Goal: Task Accomplishment & Management: Manage account settings

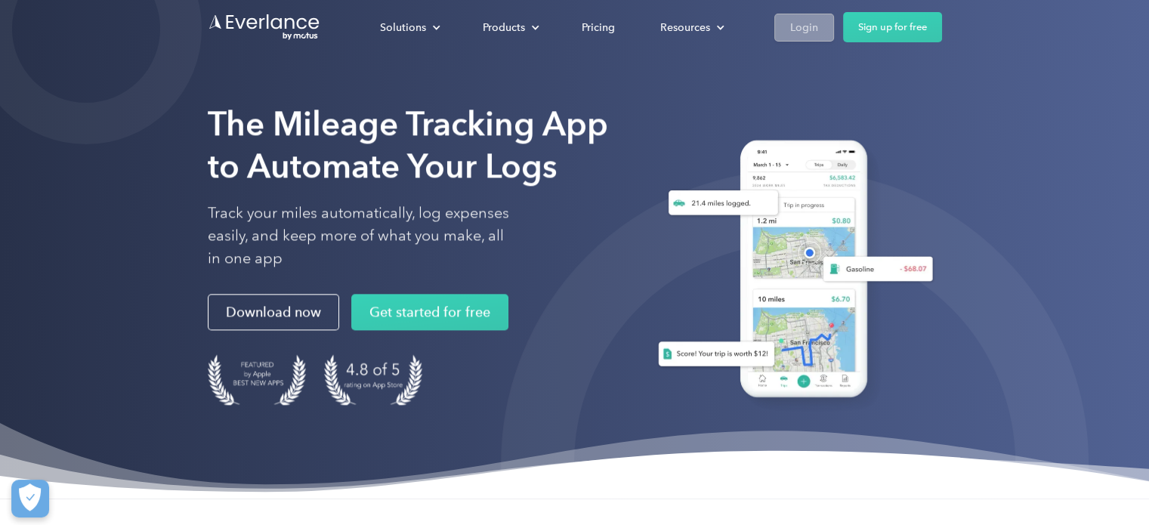
click at [816, 26] on div "Login" at bounding box center [804, 27] width 28 height 19
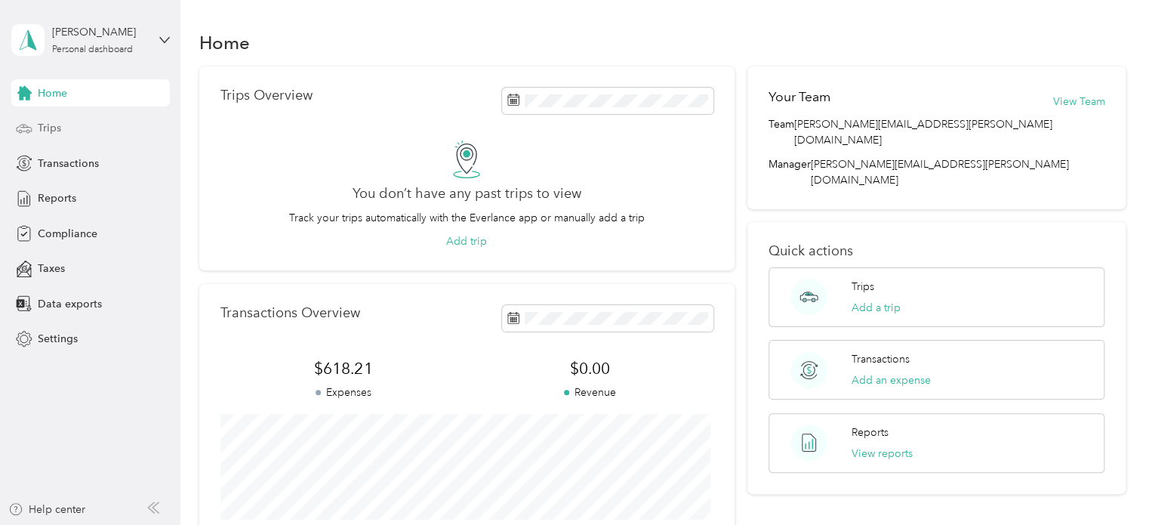
click at [46, 123] on span "Trips" at bounding box center [49, 128] width 23 height 16
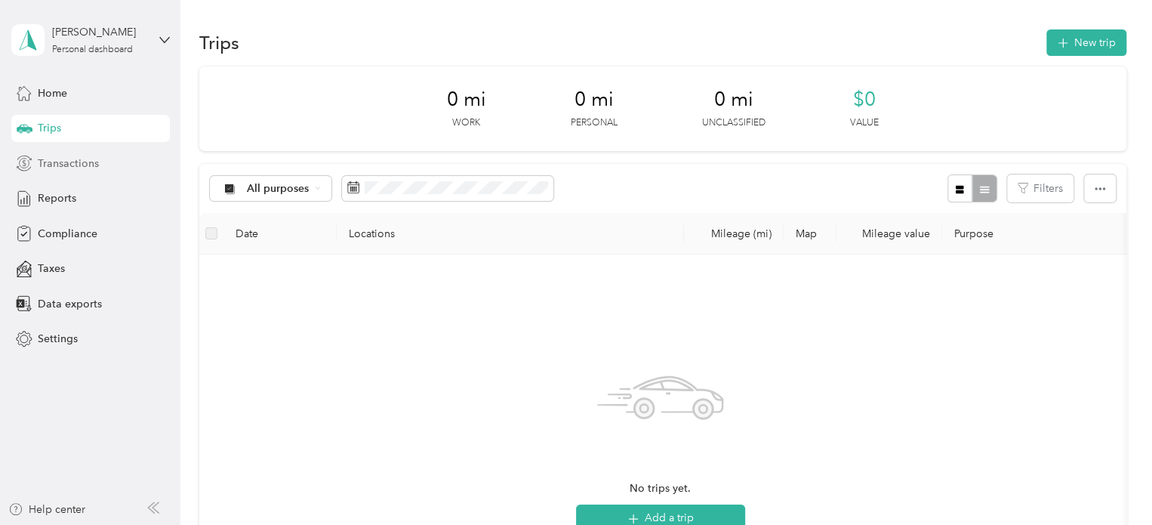
click at [63, 171] on span "Transactions" at bounding box center [68, 164] width 61 height 16
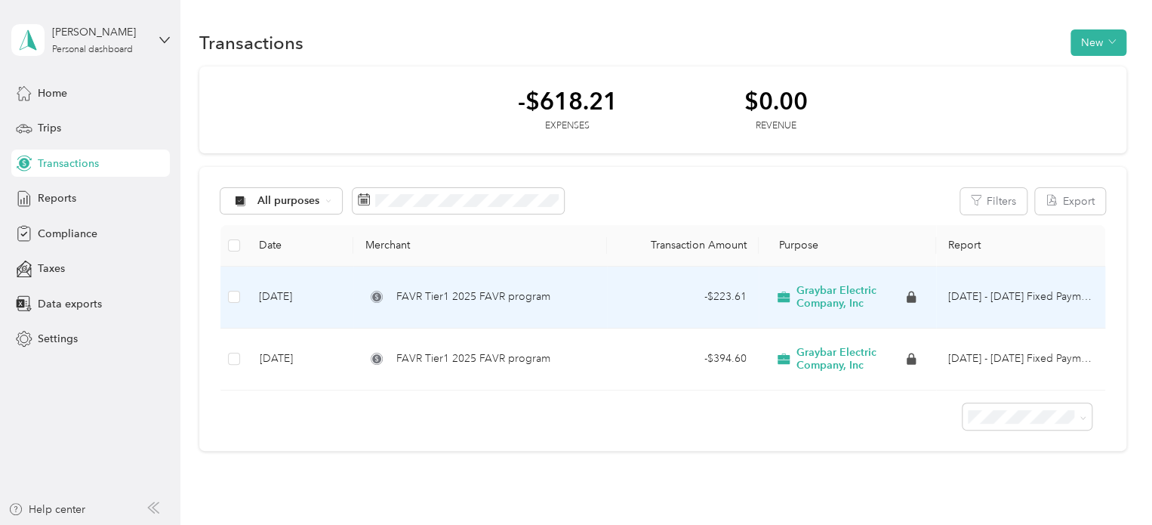
click at [489, 305] on td "FAVR Tier1 2025 FAVR program" at bounding box center [479, 298] width 253 height 62
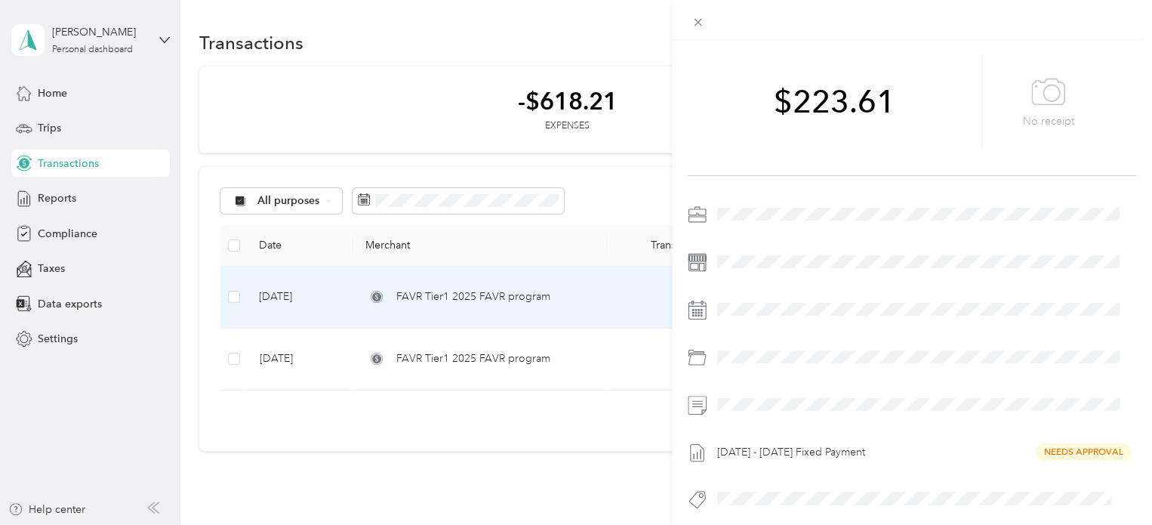
scroll to position [124, 0]
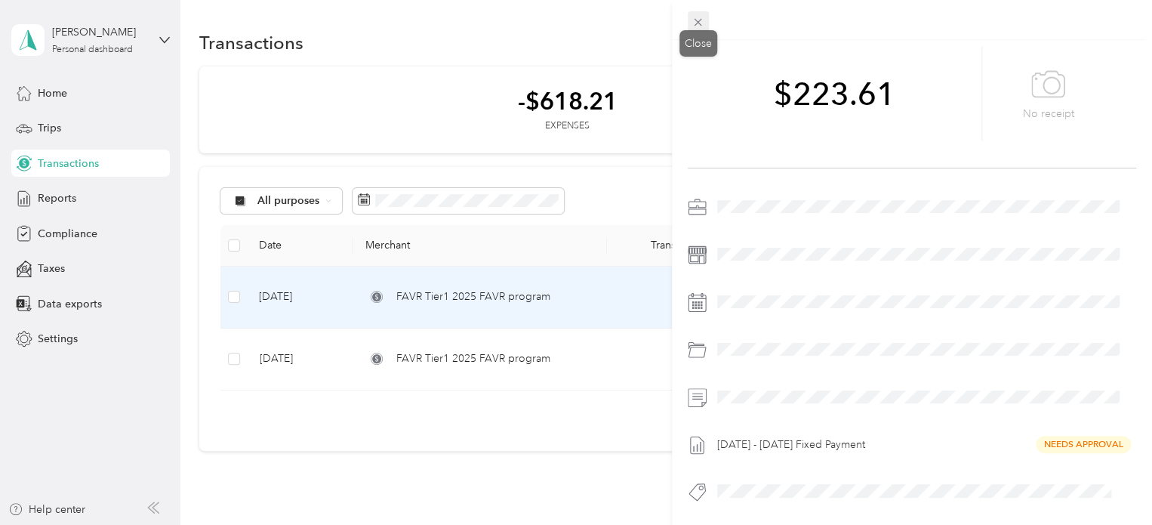
click at [698, 26] on icon at bounding box center [698, 22] width 13 height 13
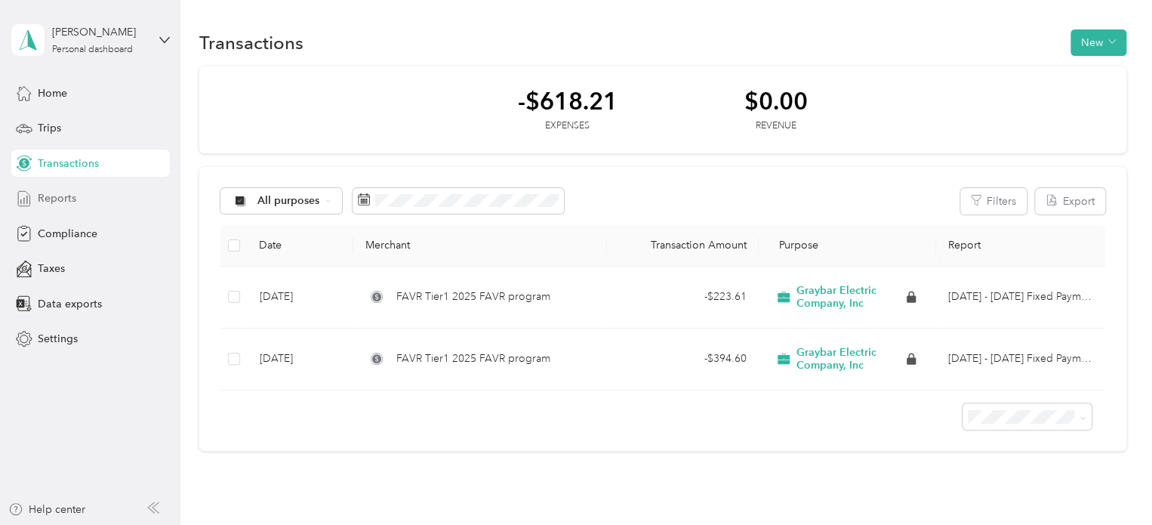
click at [66, 200] on span "Reports" at bounding box center [57, 198] width 39 height 16
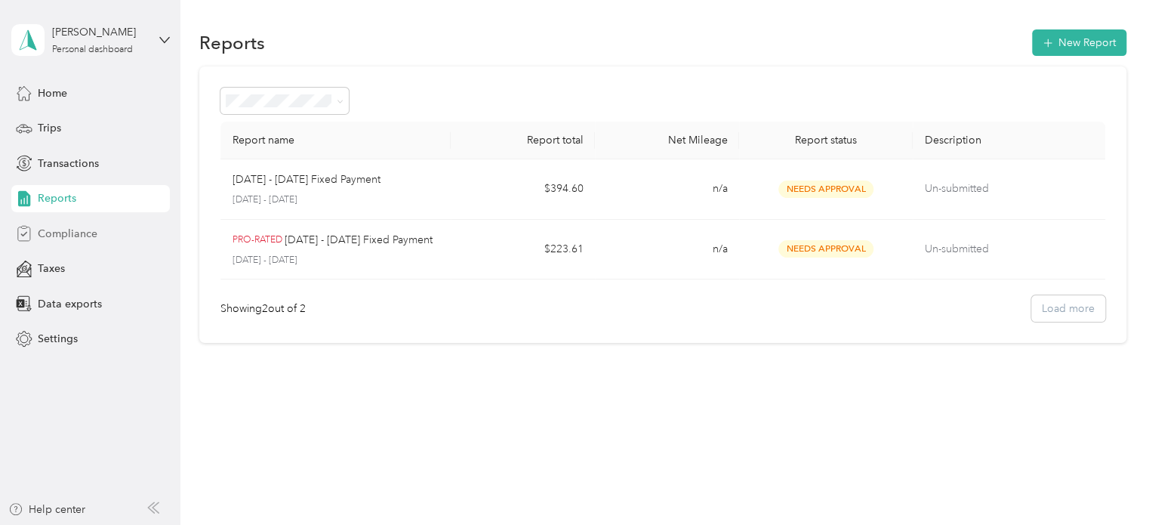
click at [66, 235] on span "Compliance" at bounding box center [68, 234] width 60 height 16
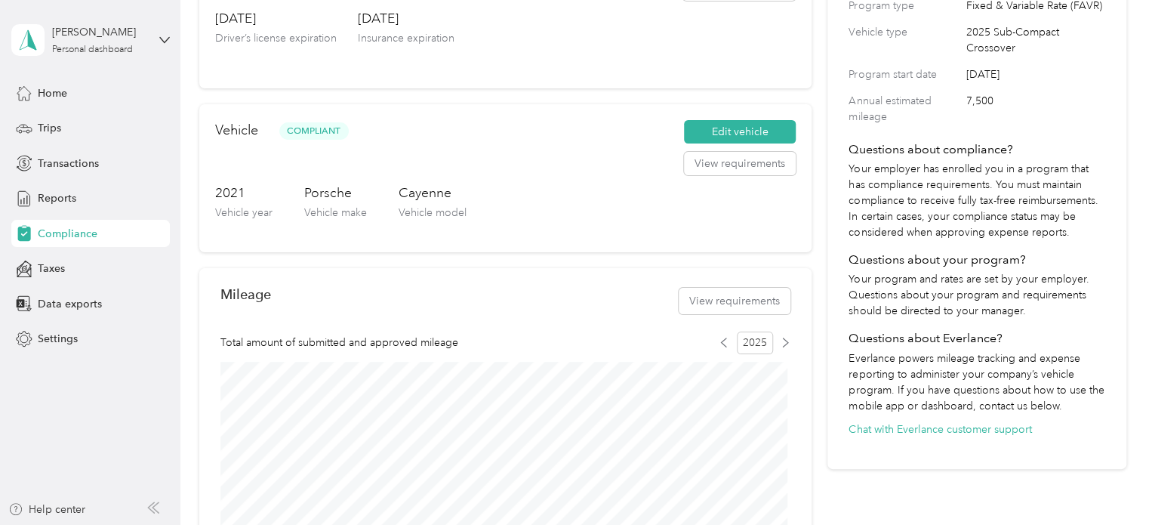
scroll to position [302, 0]
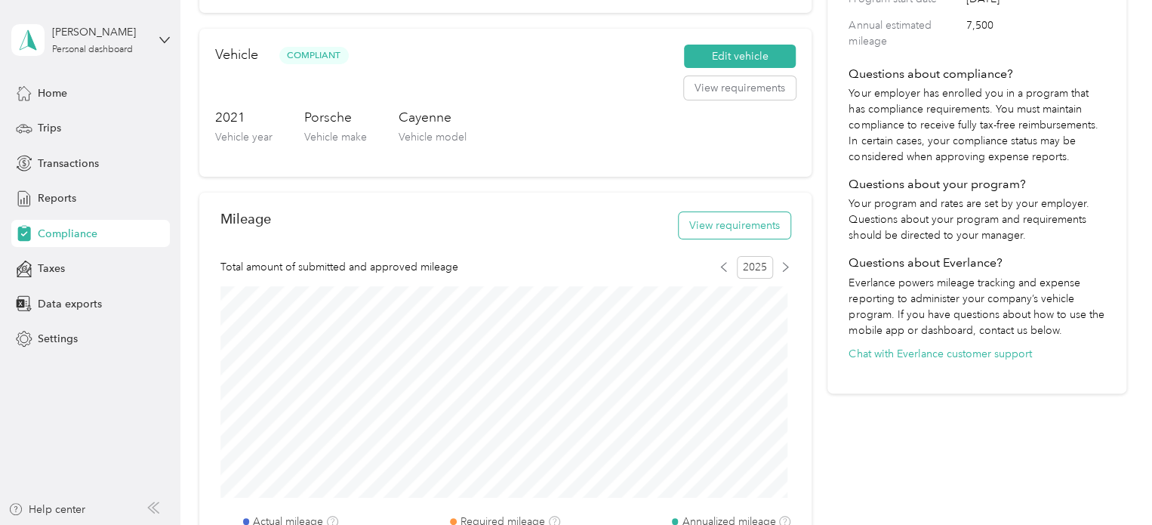
click at [719, 229] on button "View requirements" at bounding box center [735, 225] width 112 height 26
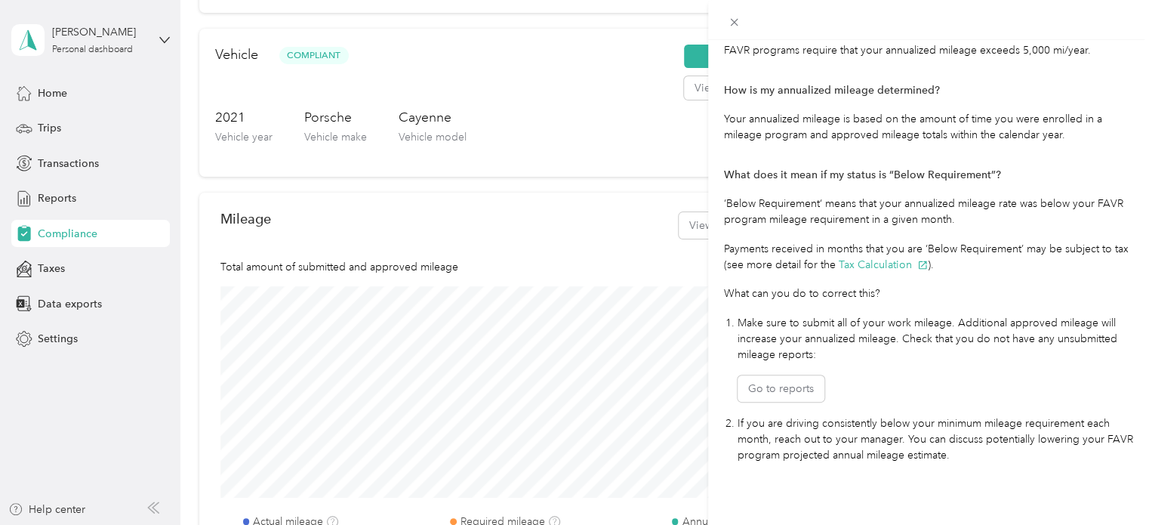
scroll to position [342, 0]
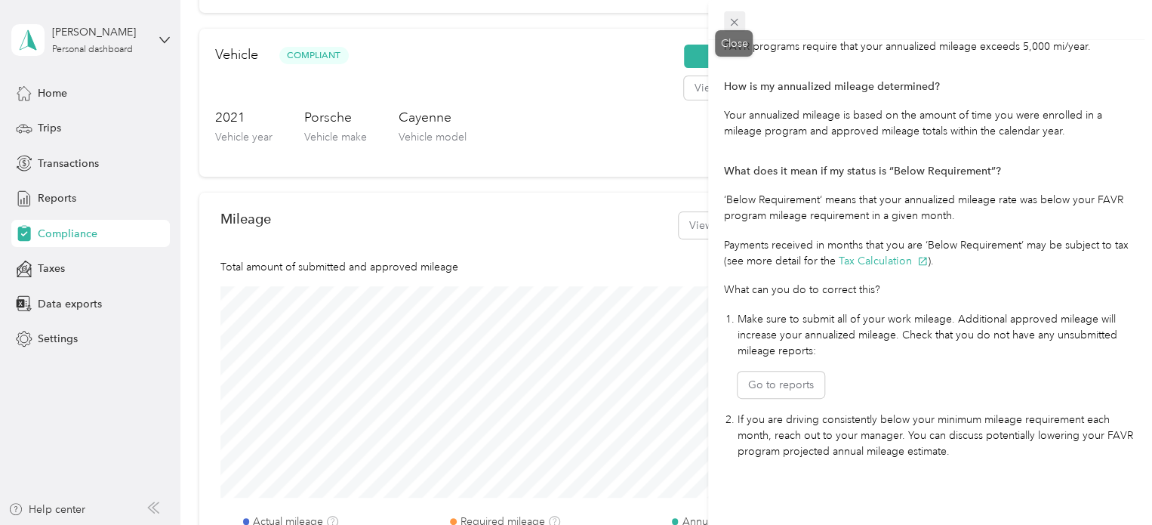
click at [736, 22] on icon at bounding box center [734, 22] width 13 height 13
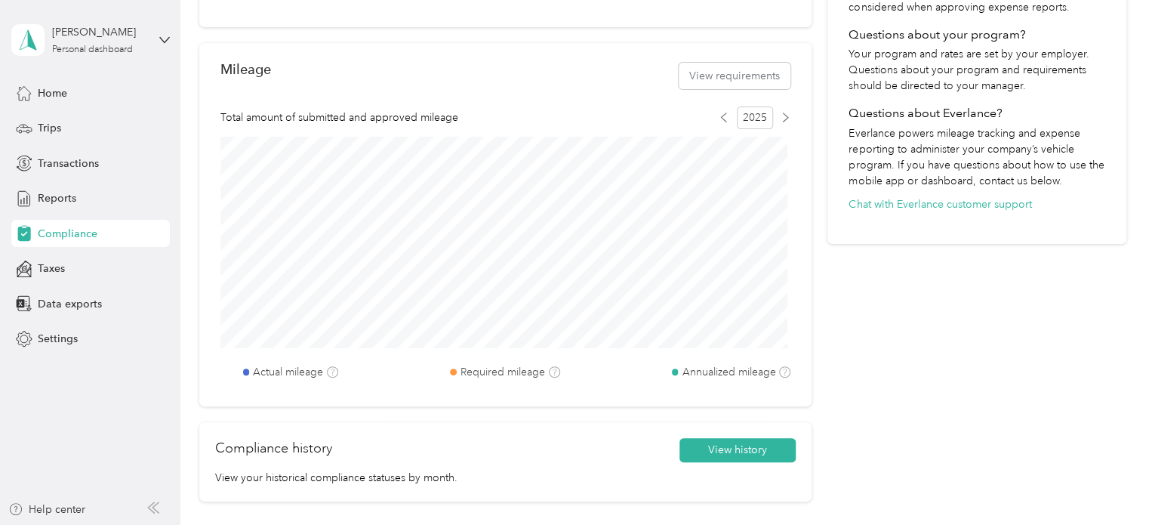
scroll to position [604, 0]
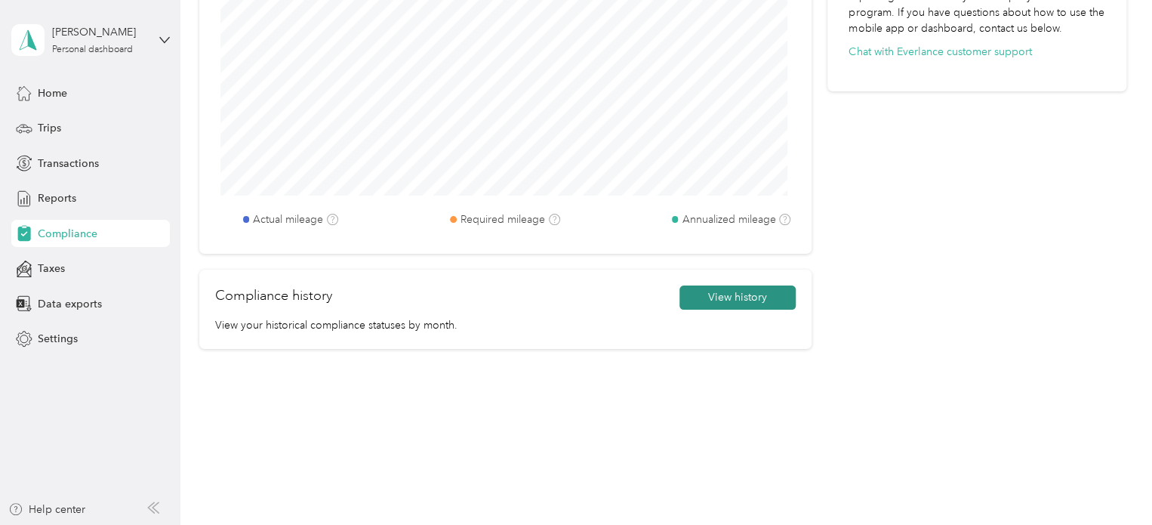
click at [733, 301] on button "View history" at bounding box center [738, 297] width 116 height 24
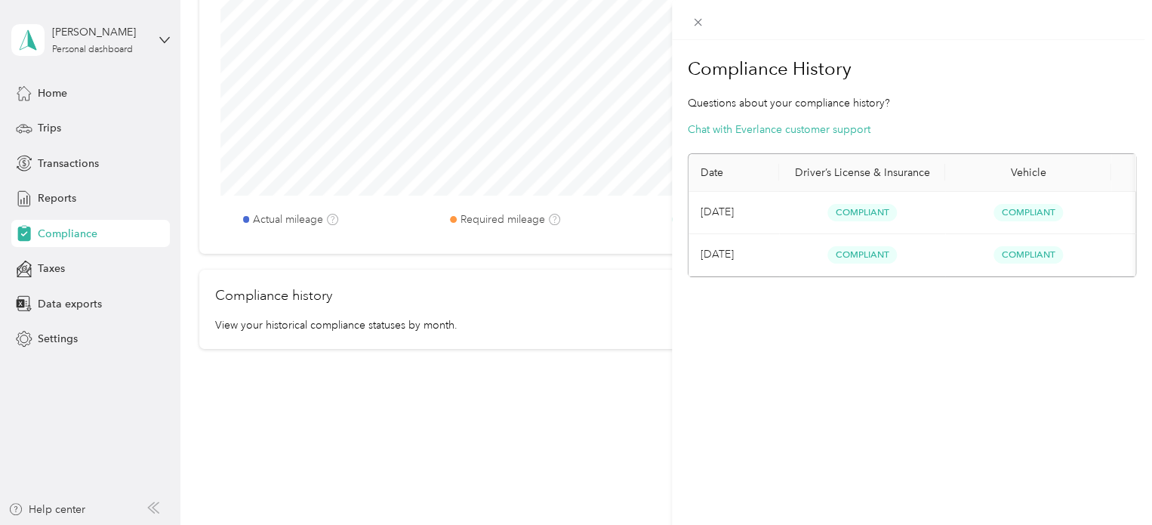
scroll to position [0, 153]
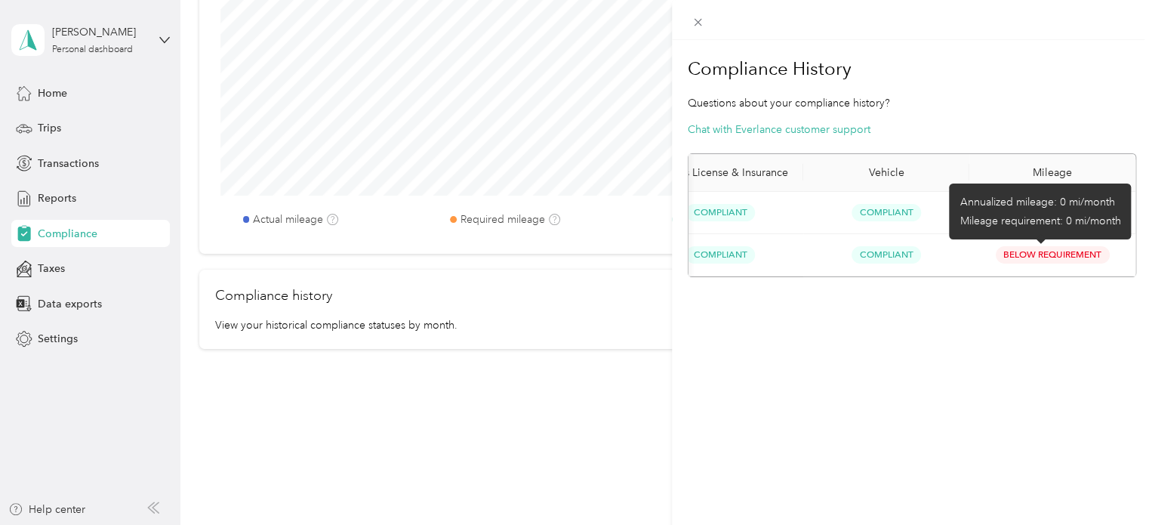
click at [1043, 255] on span "Below Requirement" at bounding box center [1053, 254] width 114 height 17
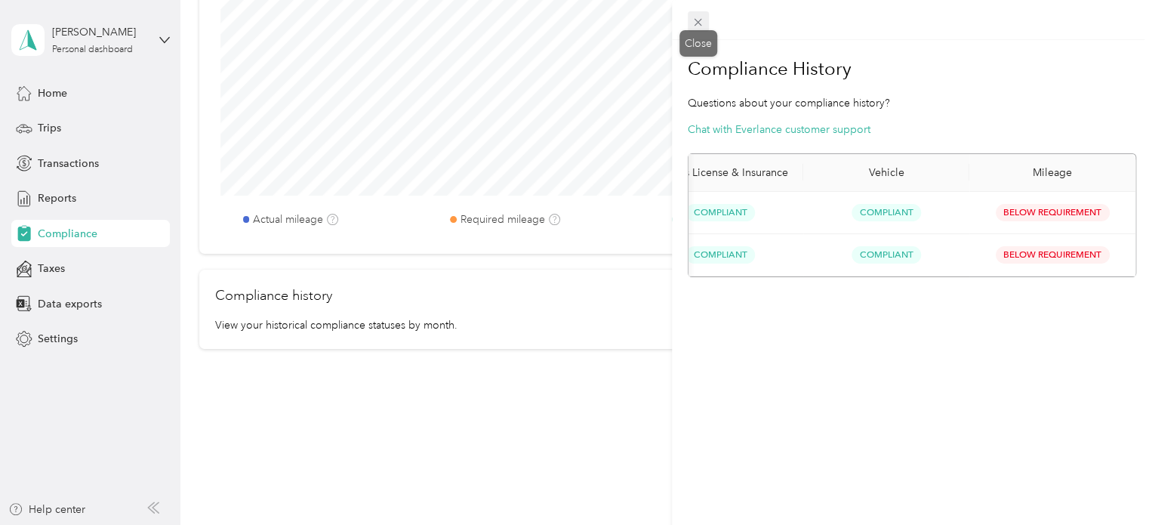
click at [696, 20] on icon at bounding box center [699, 23] width 8 height 8
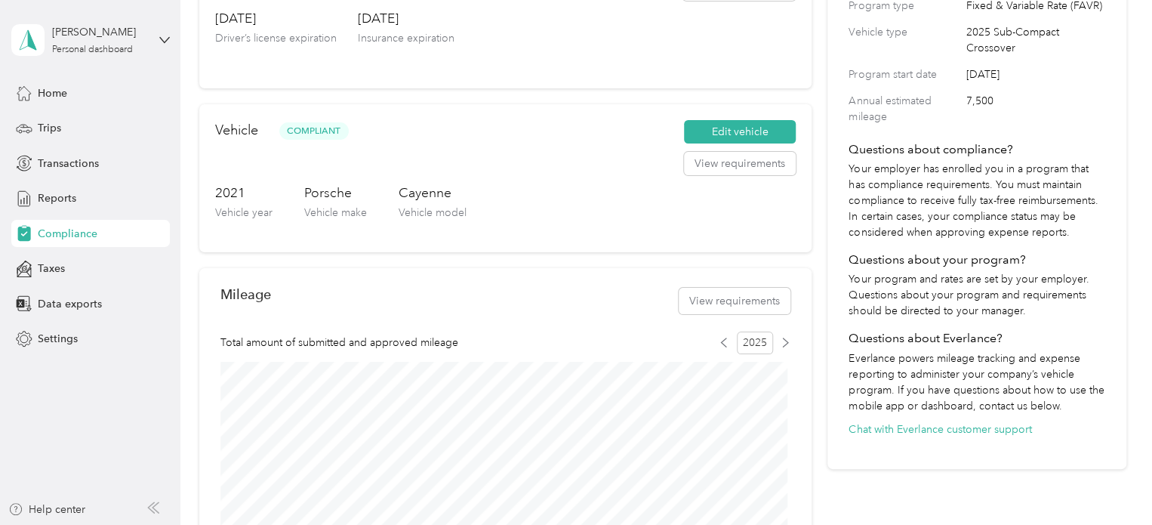
scroll to position [0, 0]
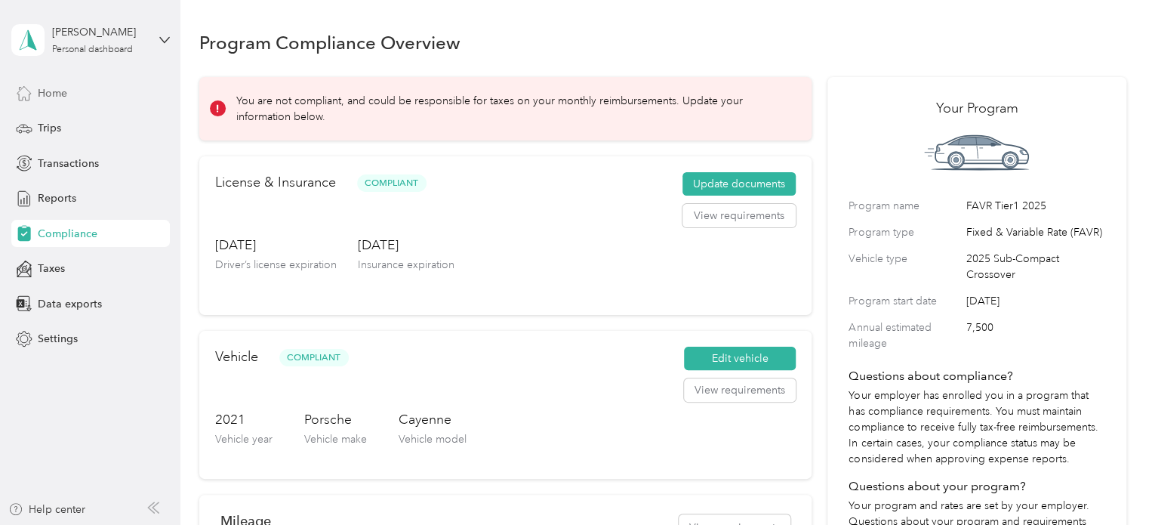
click at [66, 96] on span "Home" at bounding box center [52, 93] width 29 height 16
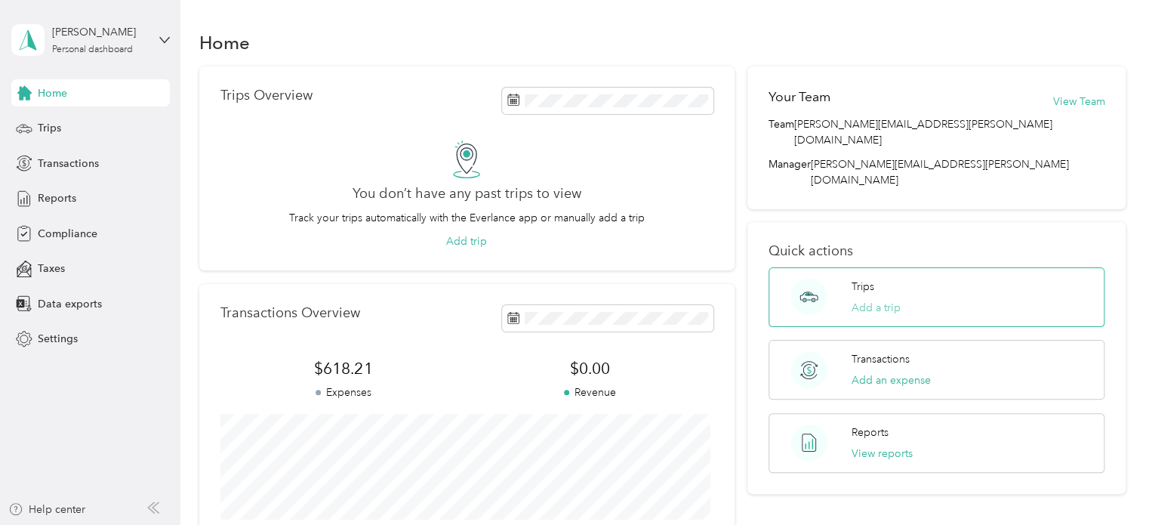
click at [876, 300] on button "Add a trip" at bounding box center [876, 308] width 49 height 16
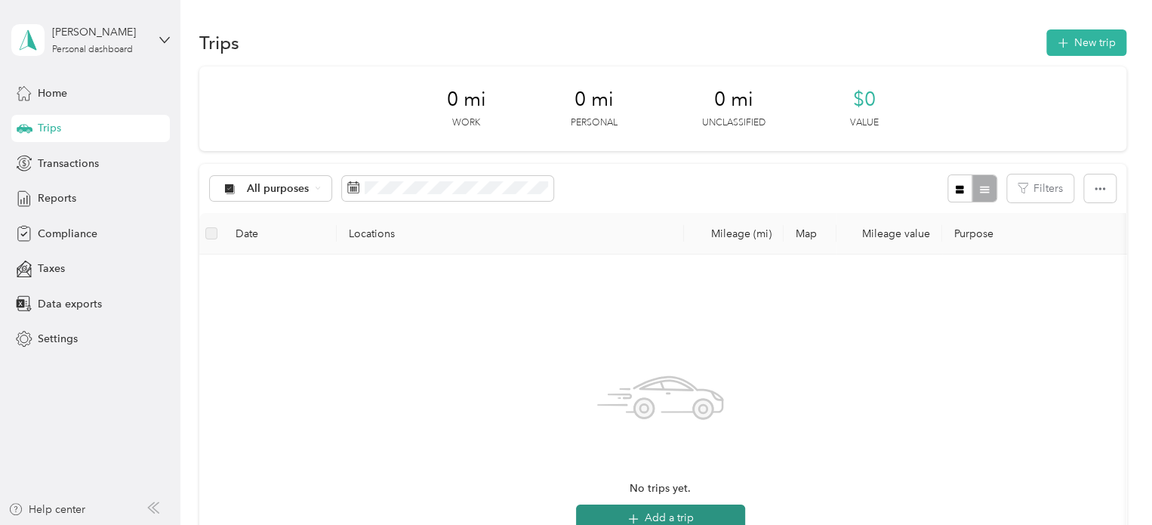
click at [677, 516] on button "Add a trip" at bounding box center [660, 517] width 169 height 27
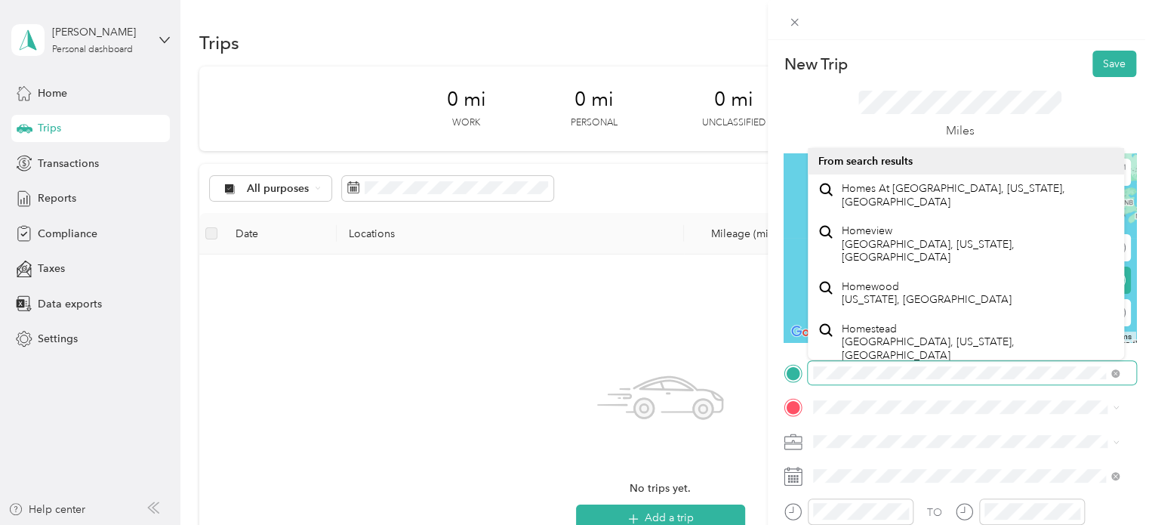
click at [597, 406] on div "New Trip Save This trip cannot be edited because it is either under review, app…" at bounding box center [576, 262] width 1152 height 525
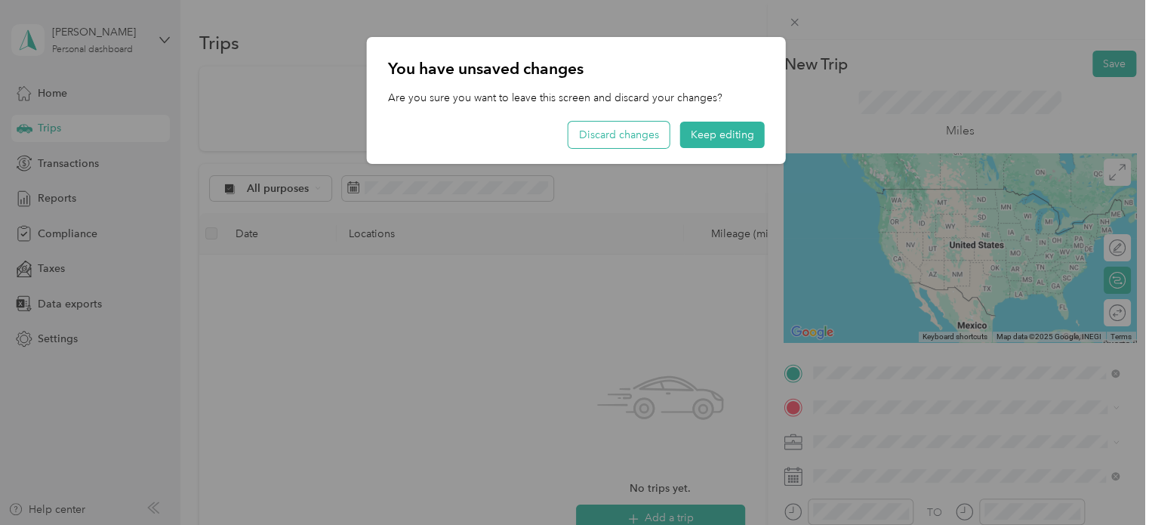
click at [610, 134] on button "Discard changes" at bounding box center [619, 135] width 101 height 26
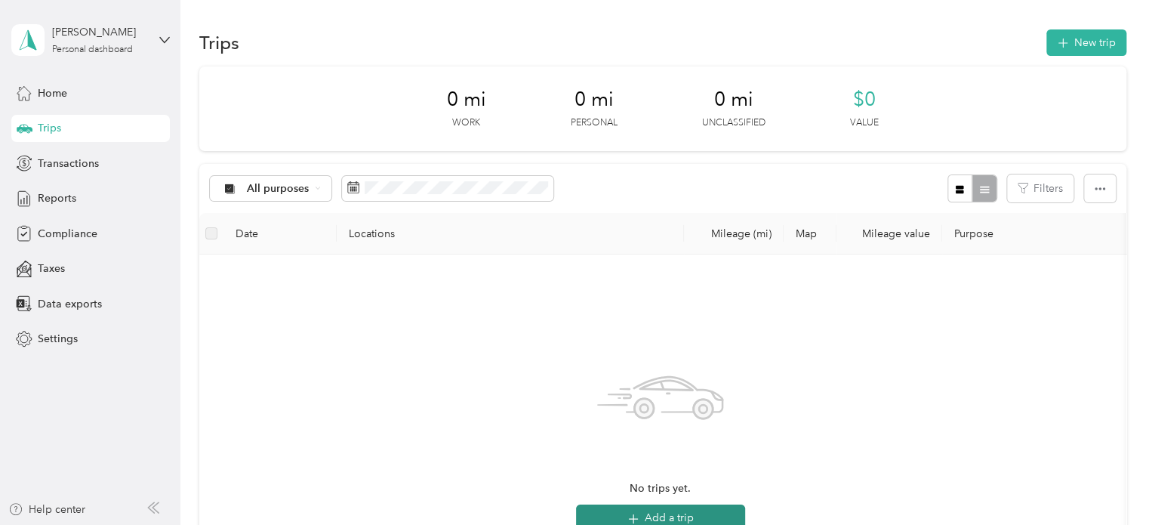
click at [692, 514] on button "Add a trip" at bounding box center [660, 517] width 169 height 27
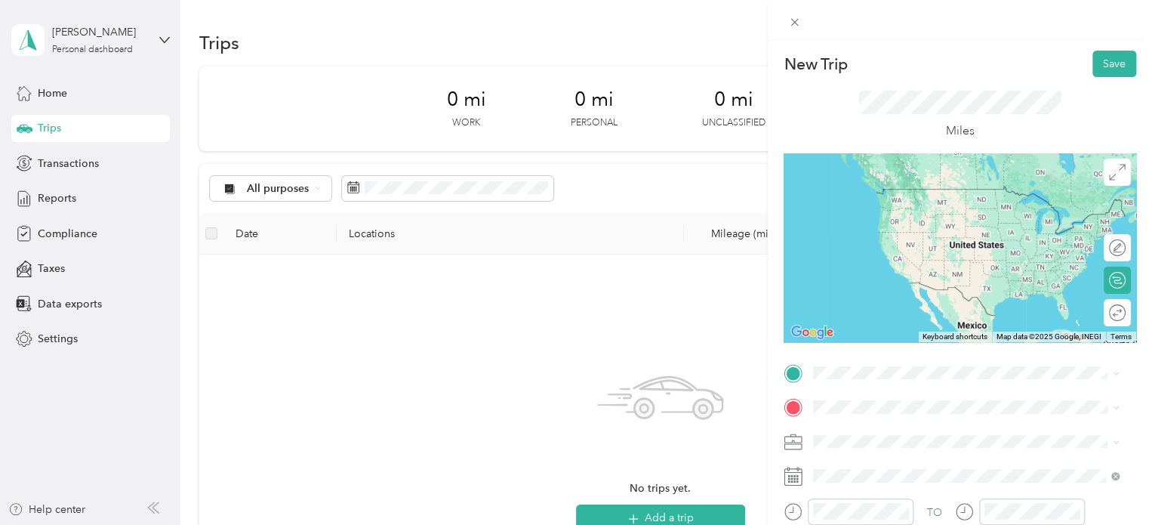
click at [939, 277] on div "TEAM Graybar Sacramento, CA [STREET_ADDRESS][US_STATE]" at bounding box center [978, 269] width 273 height 45
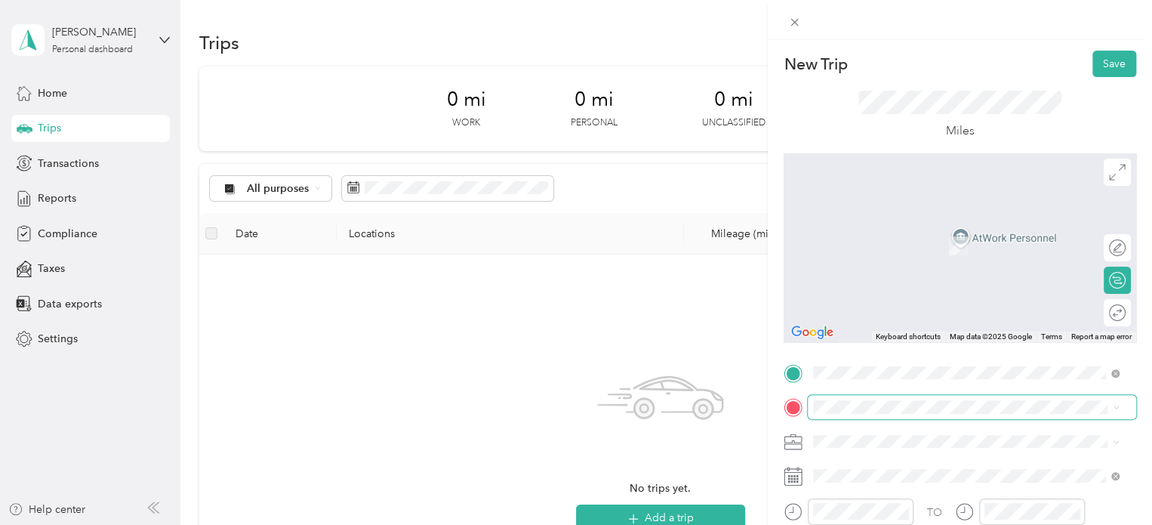
click at [863, 396] on span at bounding box center [972, 407] width 329 height 24
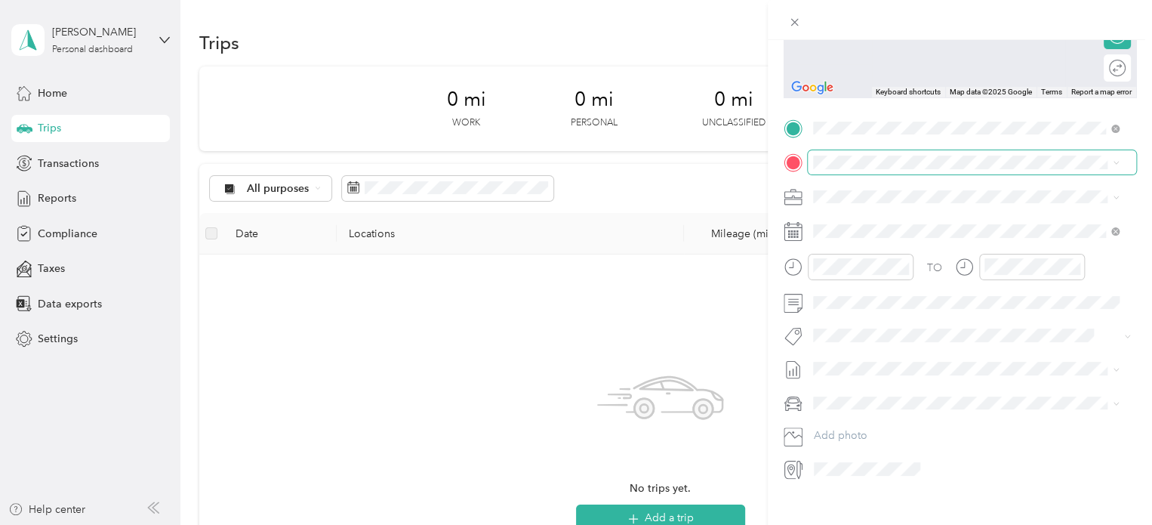
scroll to position [267, 0]
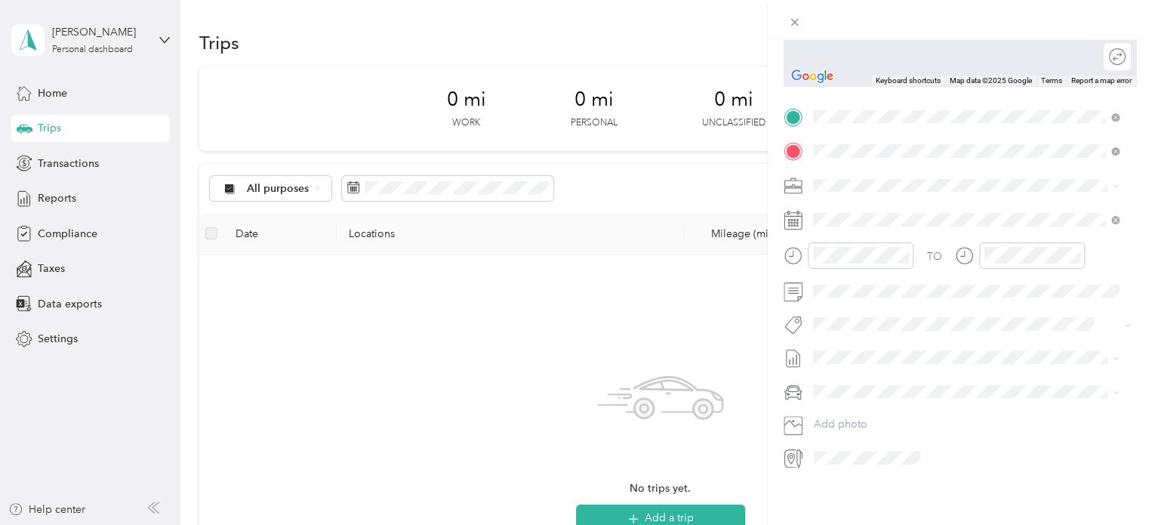
click at [958, 202] on span "[STREET_ADDRESS][US_STATE]" at bounding box center [917, 195] width 151 height 14
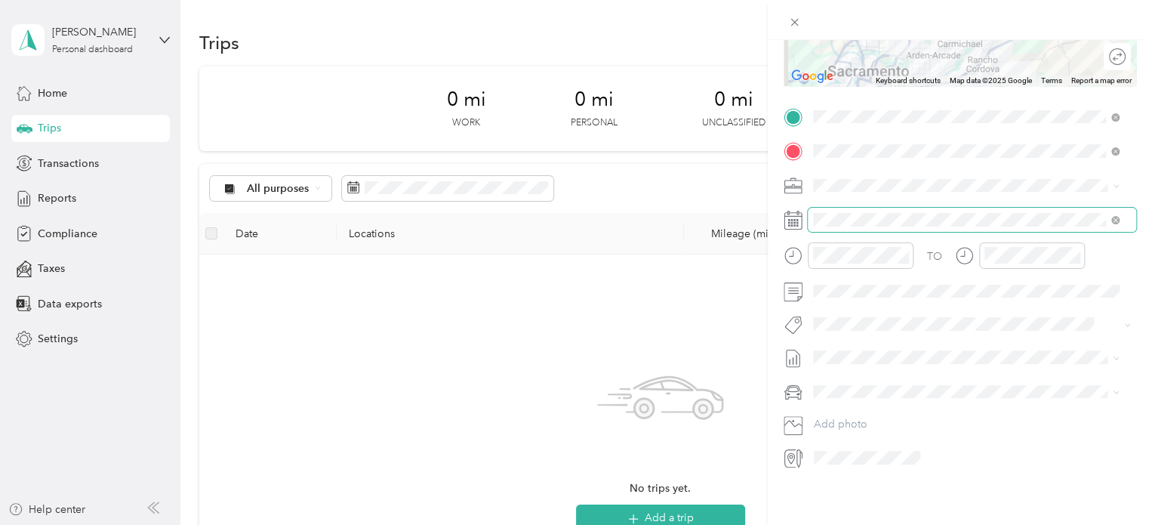
click at [906, 208] on span at bounding box center [972, 220] width 329 height 24
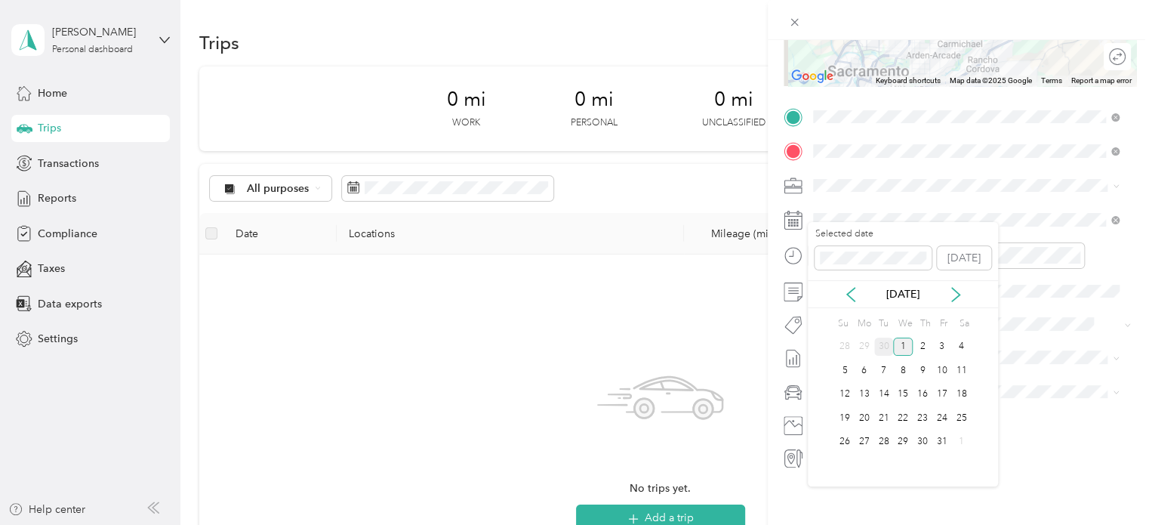
click at [882, 344] on div "30" at bounding box center [885, 347] width 20 height 19
click at [807, 242] on div at bounding box center [849, 255] width 130 height 26
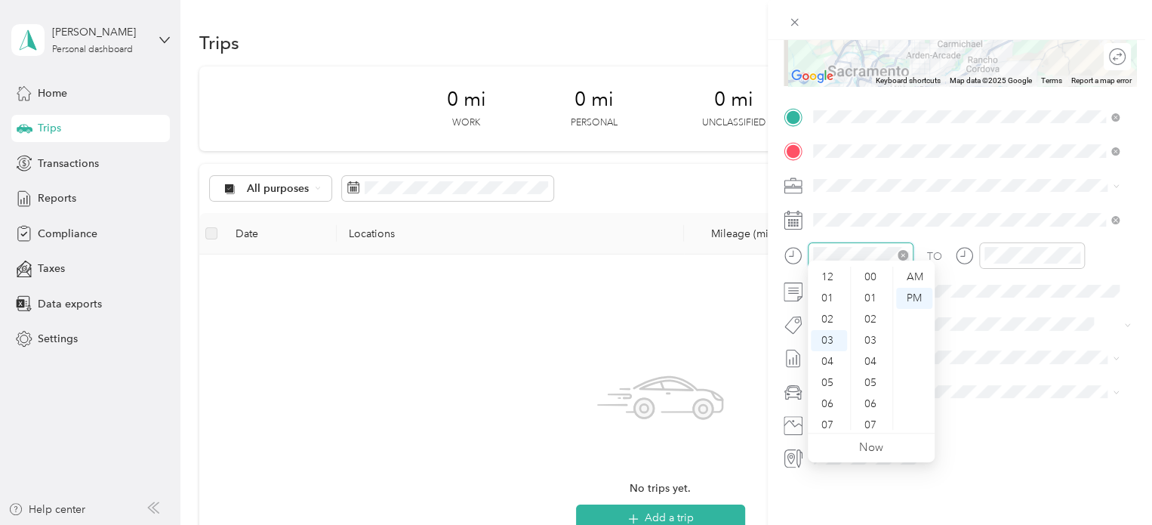
scroll to position [550, 0]
click at [832, 301] on div "04" at bounding box center [829, 298] width 36 height 21
click at [869, 331] on div "25" at bounding box center [872, 331] width 36 height 21
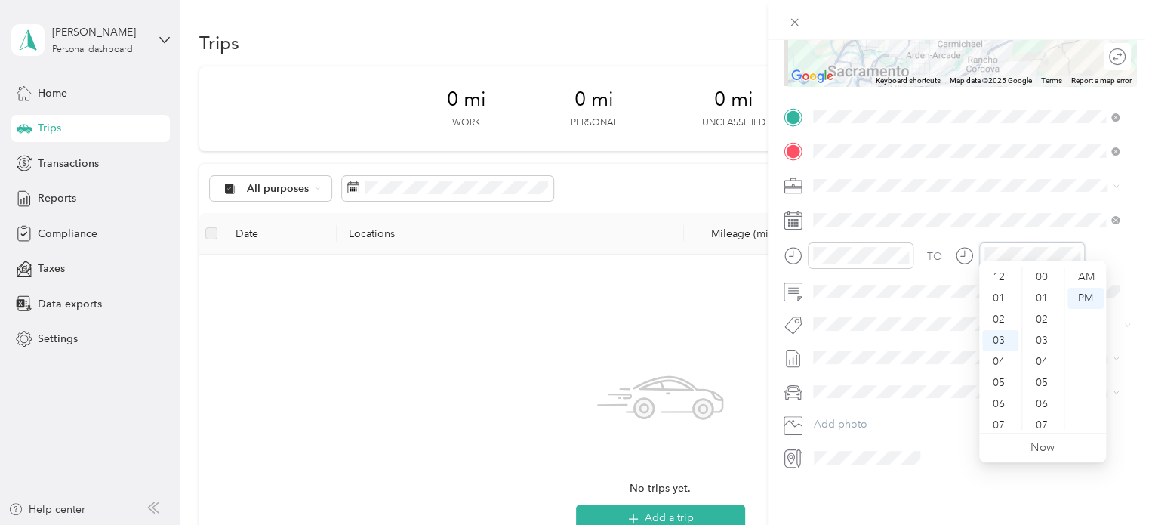
scroll to position [63, 0]
click at [1001, 295] on div "04" at bounding box center [1001, 298] width 36 height 21
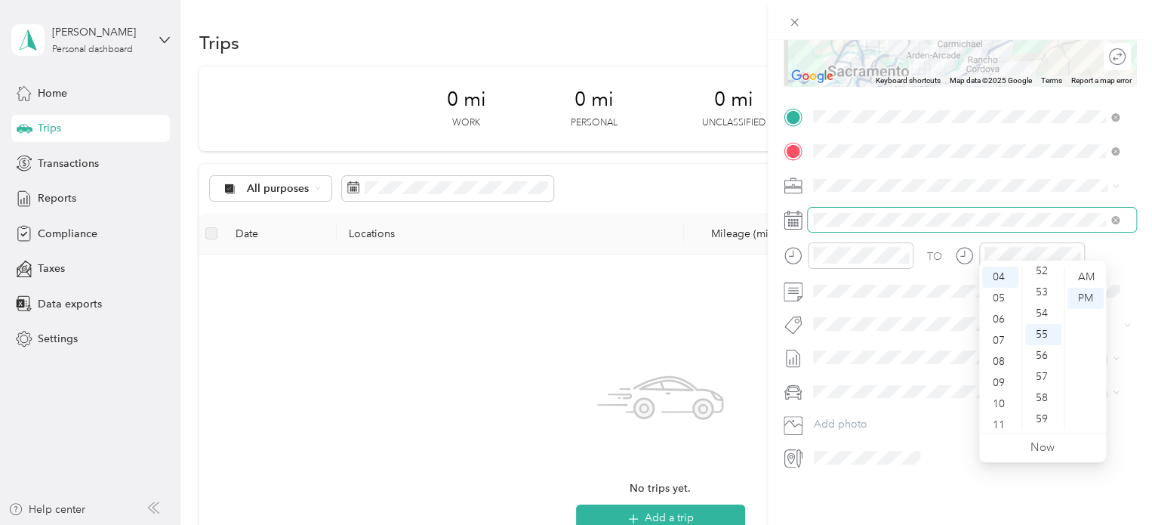
click at [1016, 208] on span at bounding box center [972, 220] width 329 height 24
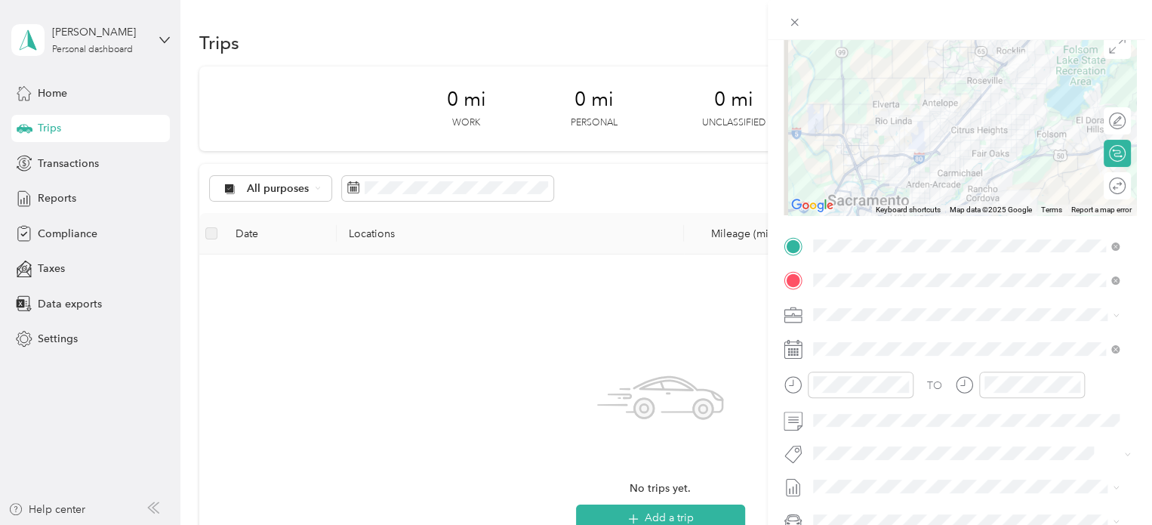
scroll to position [0, 0]
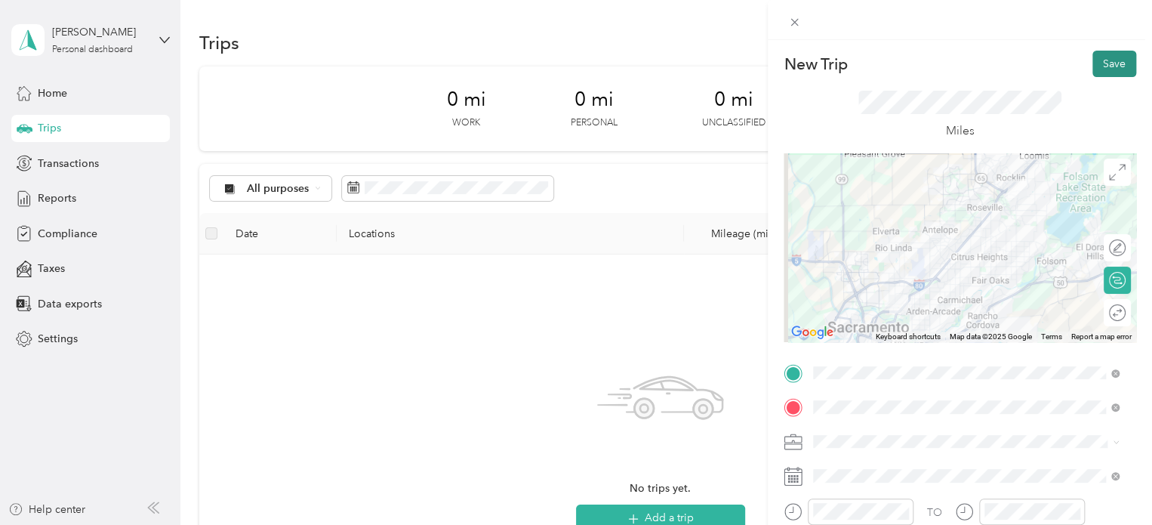
click at [1109, 67] on button "Save" at bounding box center [1115, 64] width 44 height 26
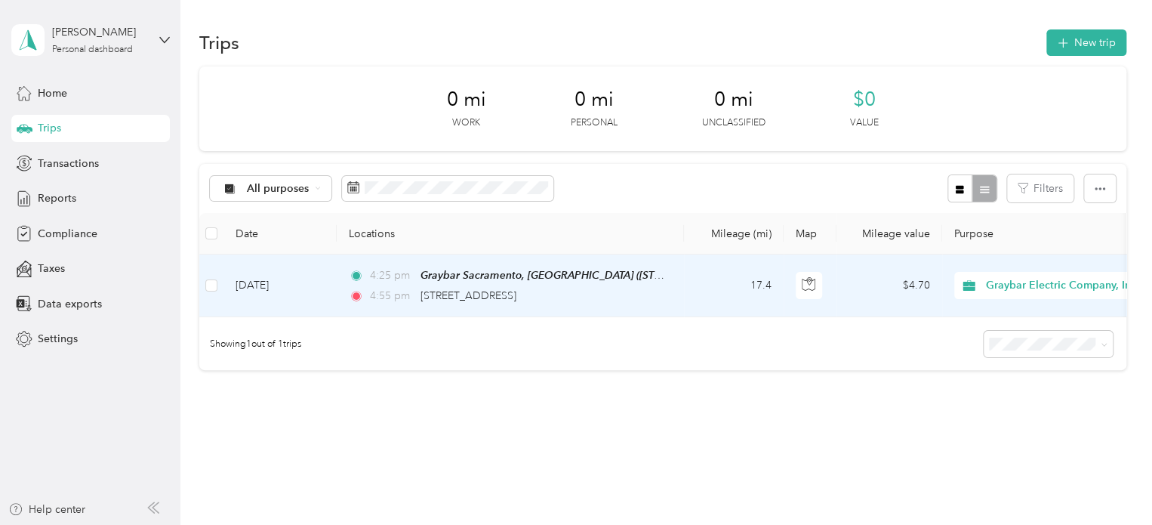
click at [1094, 291] on span "Graybar Electric Company, Inc" at bounding box center [1061, 285] width 150 height 17
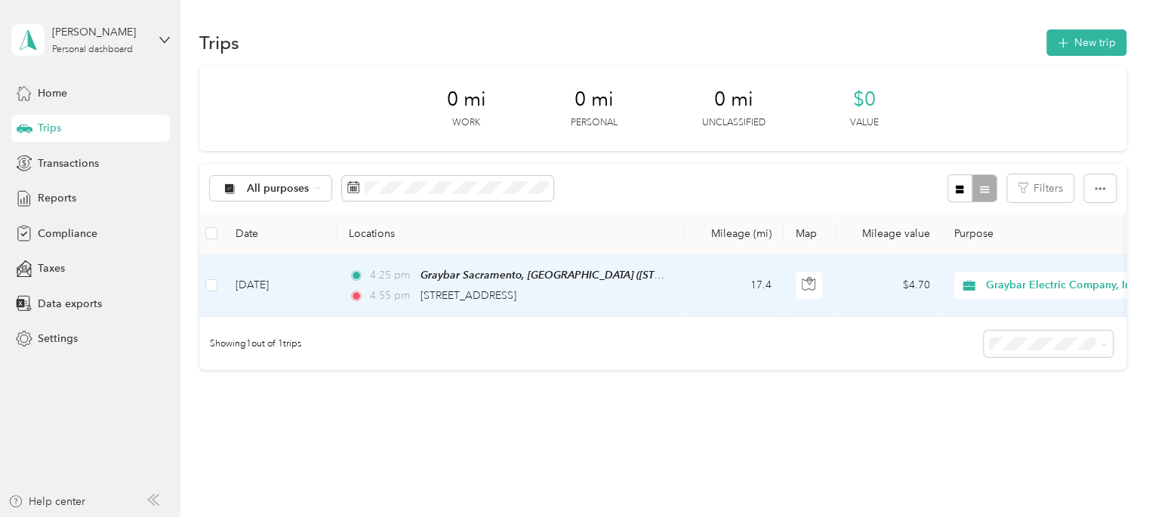
click at [1014, 334] on span "Personal" at bounding box center [1076, 340] width 169 height 16
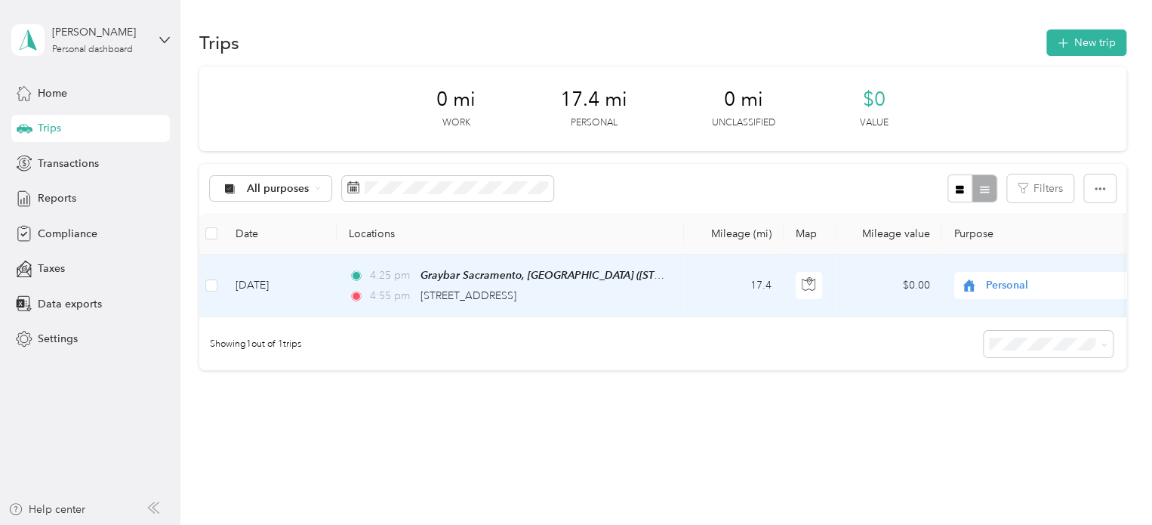
click at [1014, 289] on span "Personal" at bounding box center [1055, 285] width 138 height 17
click at [1018, 319] on ol "Graybar Electric Company, Inc Personal" at bounding box center [1054, 326] width 199 height 53
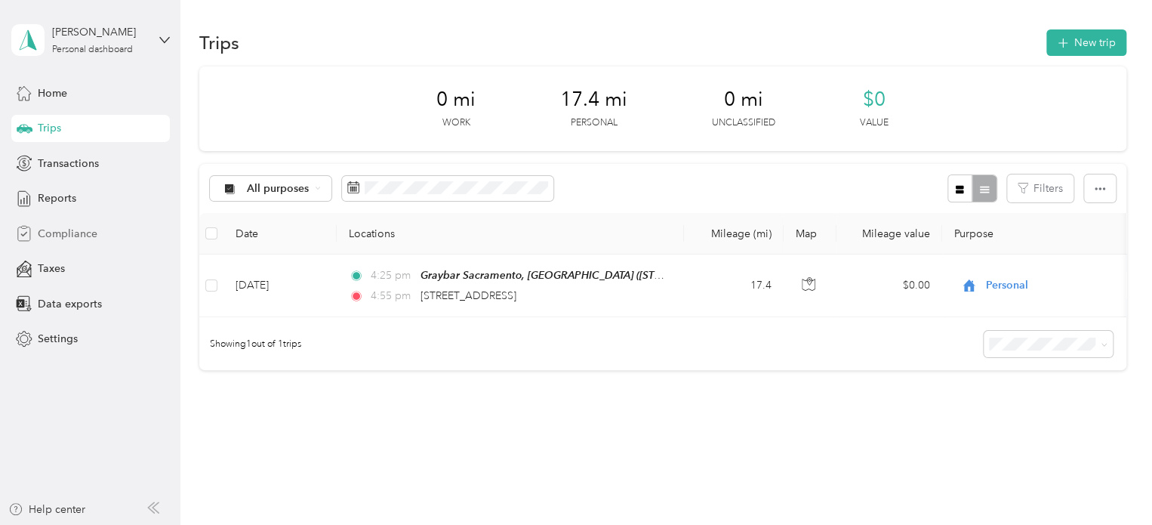
click at [77, 237] on span "Compliance" at bounding box center [68, 234] width 60 height 16
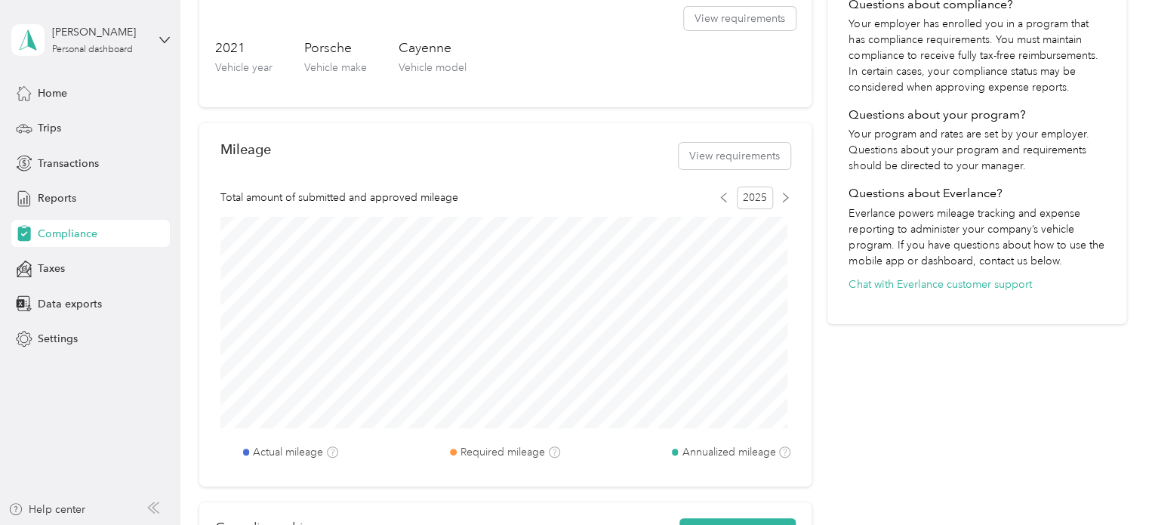
scroll to position [378, 0]
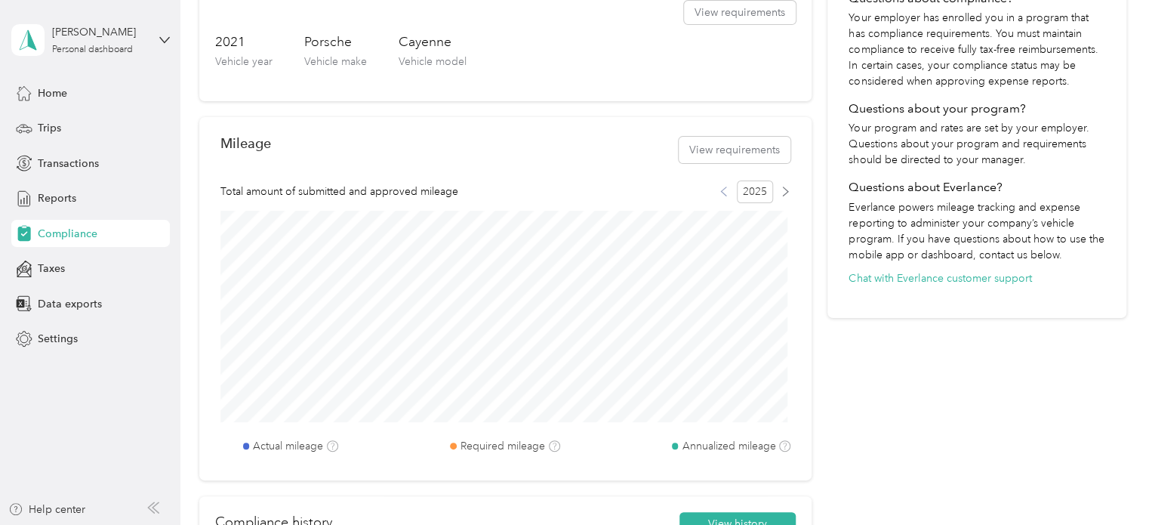
click at [721, 190] on icon at bounding box center [723, 191] width 5 height 8
click at [726, 149] on button "View requirements" at bounding box center [735, 150] width 112 height 26
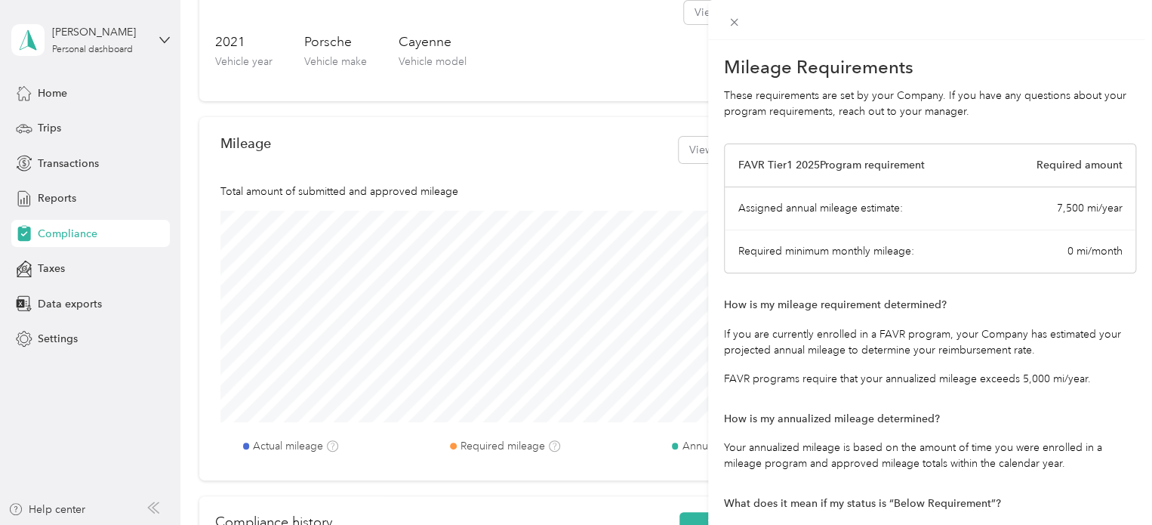
click at [722, 23] on div at bounding box center [930, 20] width 444 height 40
click at [732, 23] on icon at bounding box center [734, 22] width 13 height 13
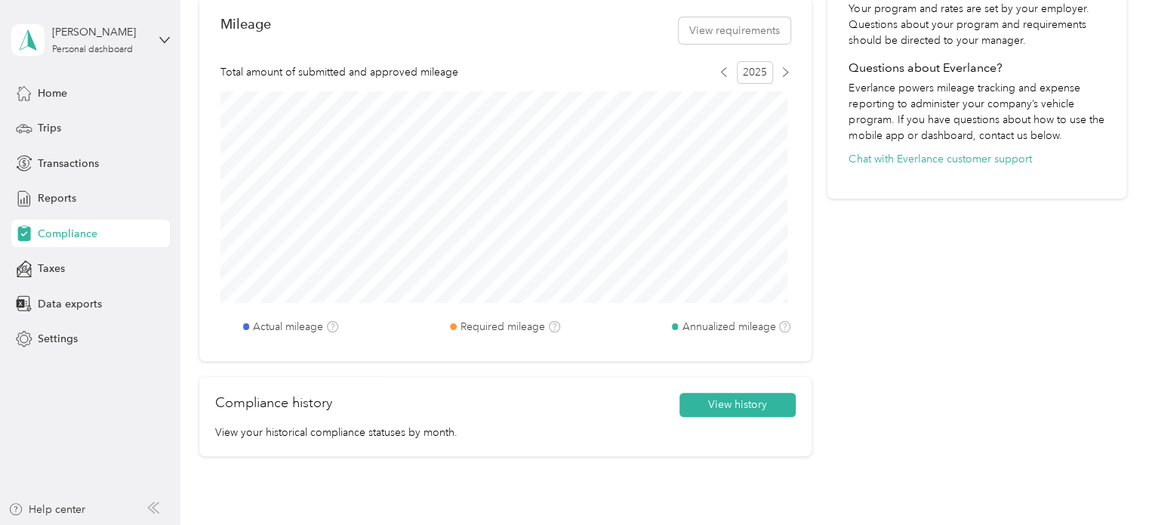
scroll to position [604, 0]
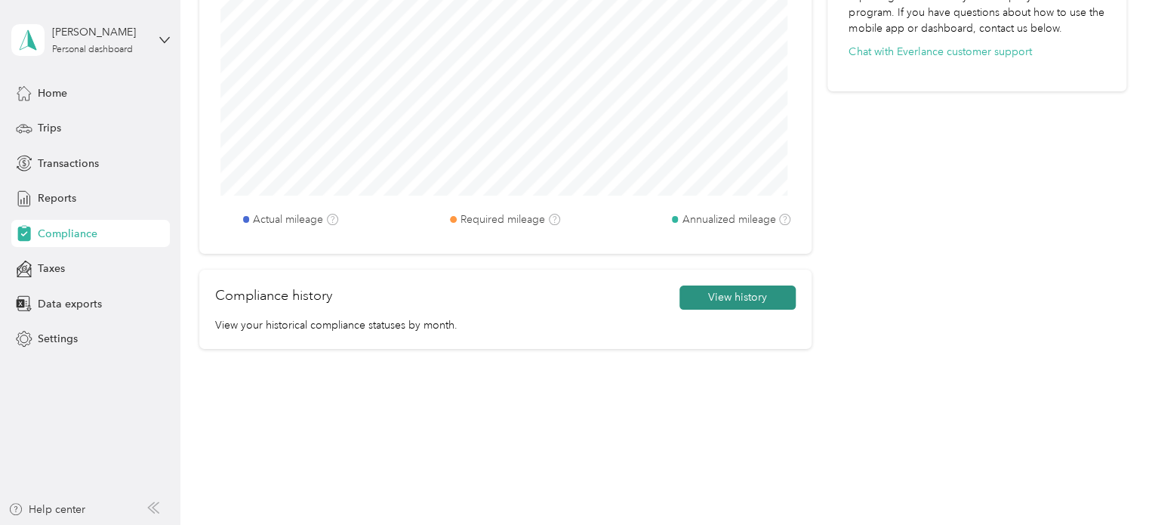
click at [743, 293] on button "View history" at bounding box center [738, 297] width 116 height 24
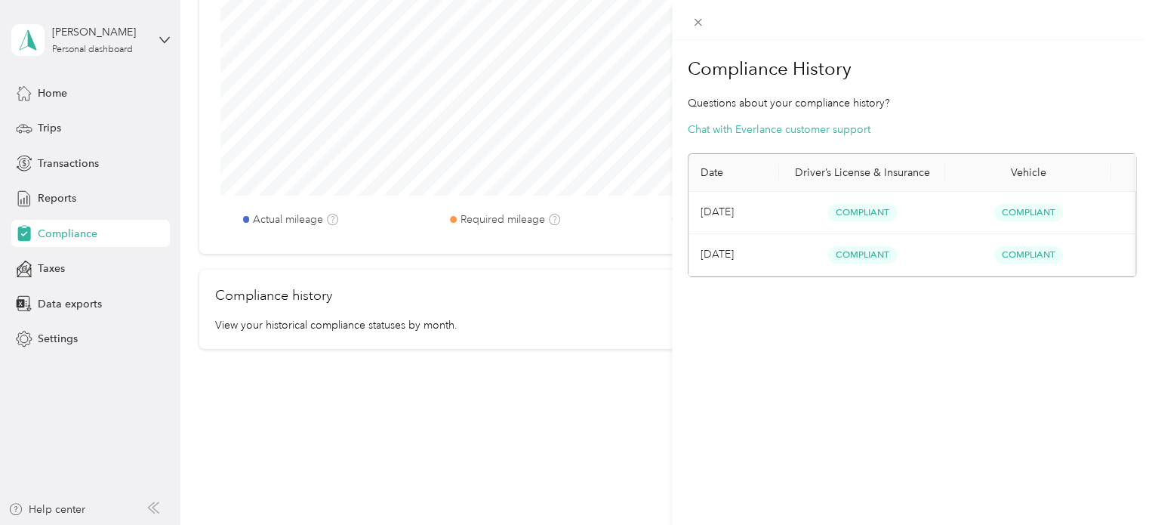
scroll to position [0, 153]
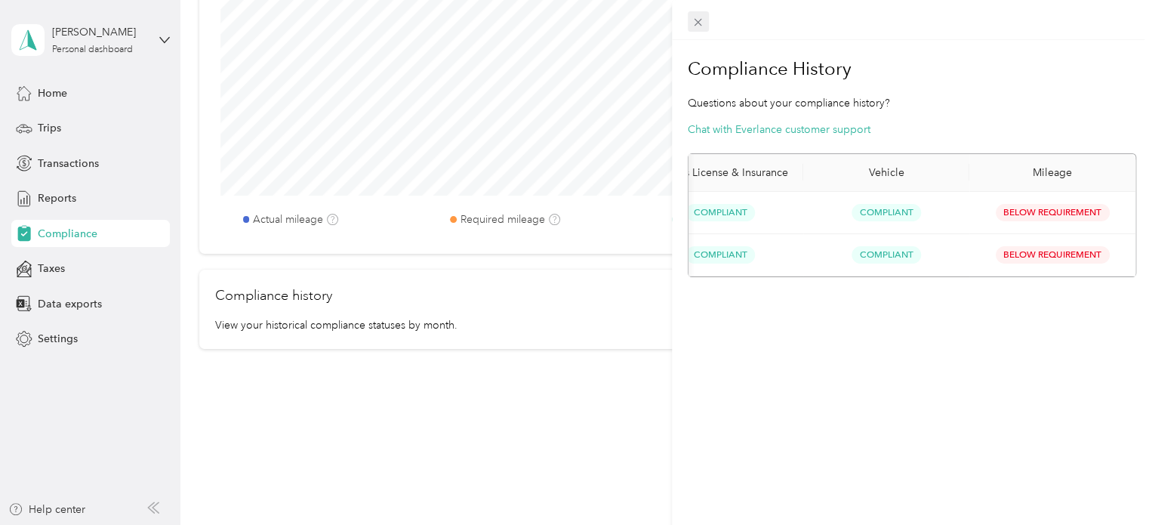
click at [701, 21] on icon at bounding box center [698, 22] width 13 height 13
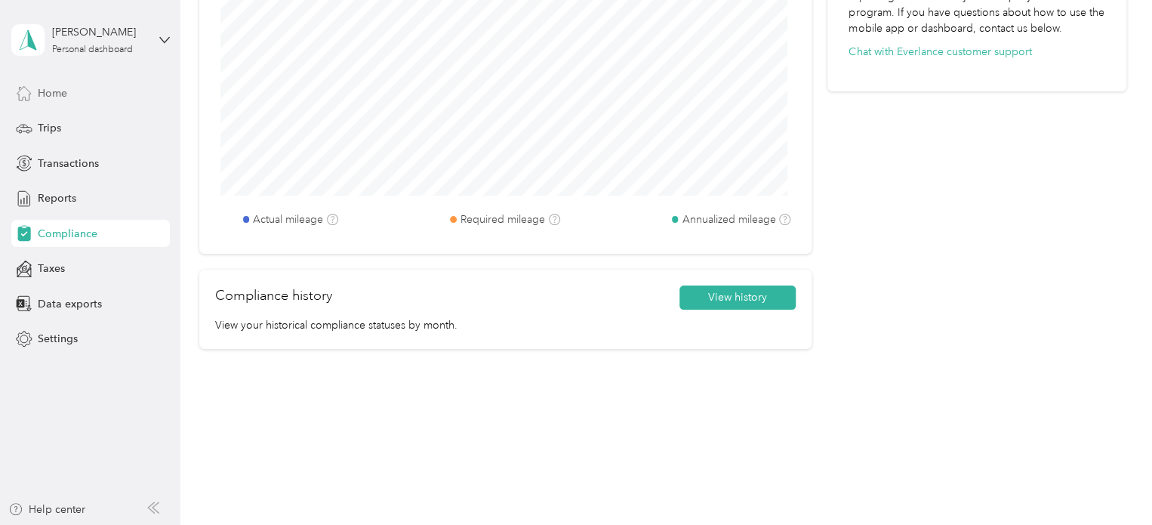
click at [81, 97] on div "Home" at bounding box center [90, 92] width 159 height 27
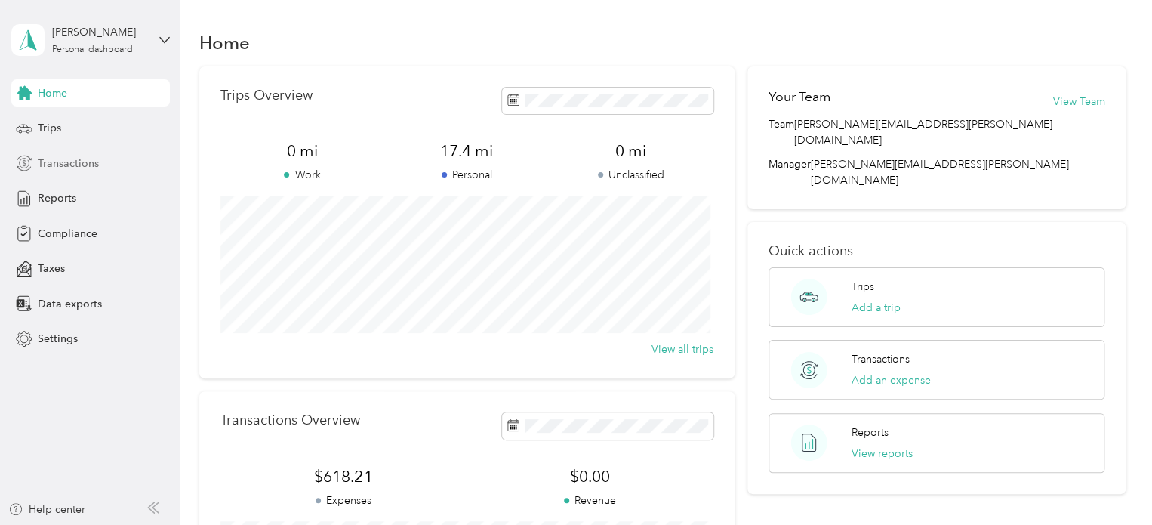
click at [79, 161] on span "Transactions" at bounding box center [68, 164] width 61 height 16
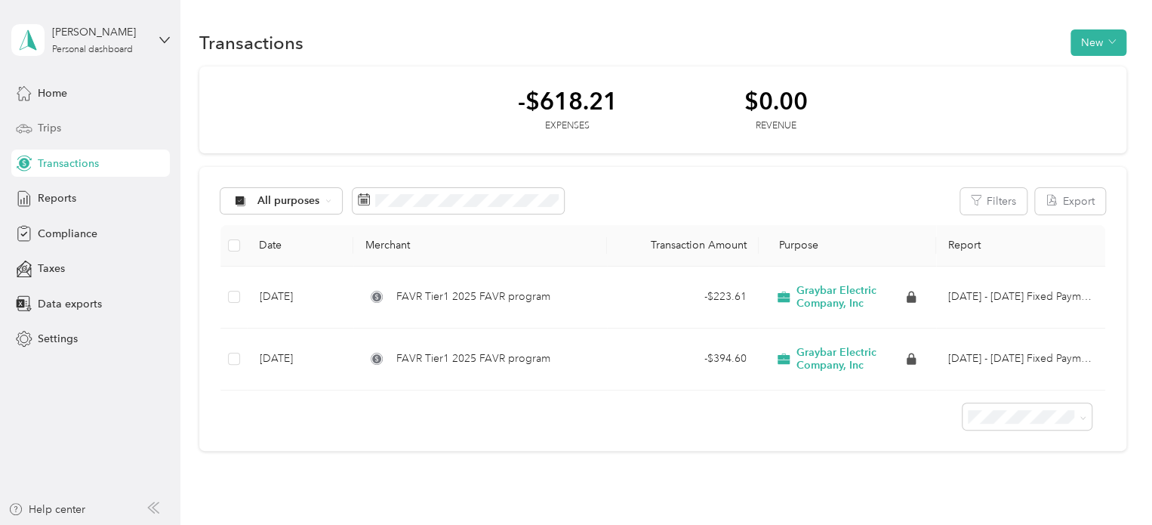
click at [62, 123] on div "Trips" at bounding box center [90, 128] width 159 height 27
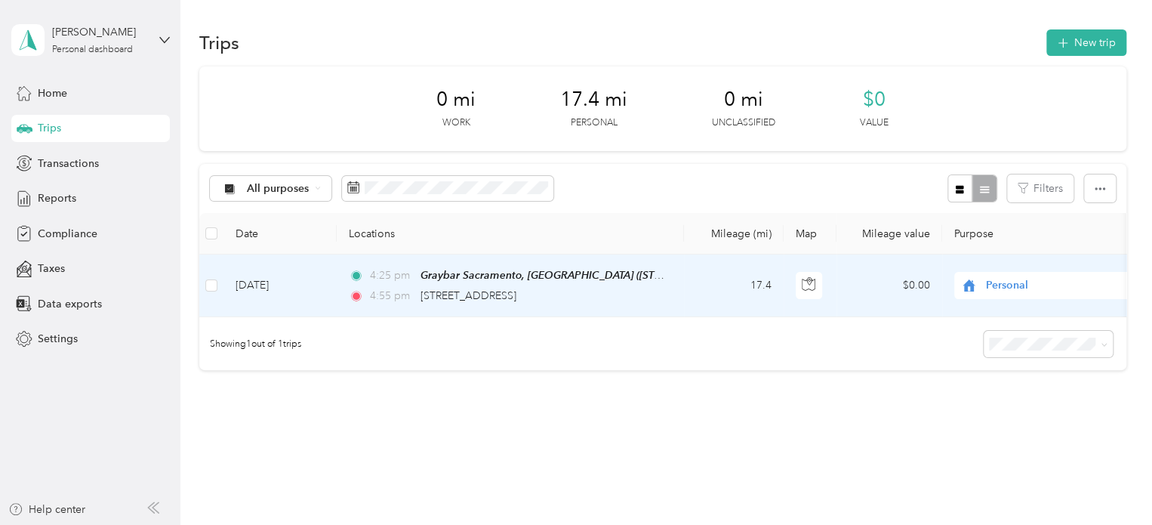
click at [999, 284] on span "Personal" at bounding box center [1055, 285] width 138 height 17
click at [1007, 310] on span "Graybar Electric Company, Inc" at bounding box center [1067, 309] width 150 height 16
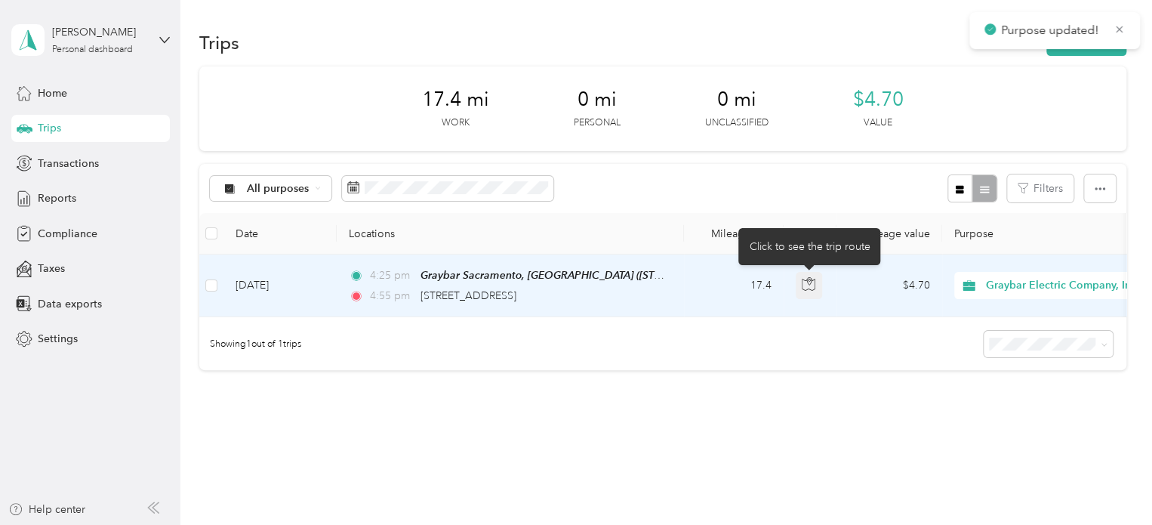
click at [811, 285] on icon "button" at bounding box center [809, 284] width 14 height 14
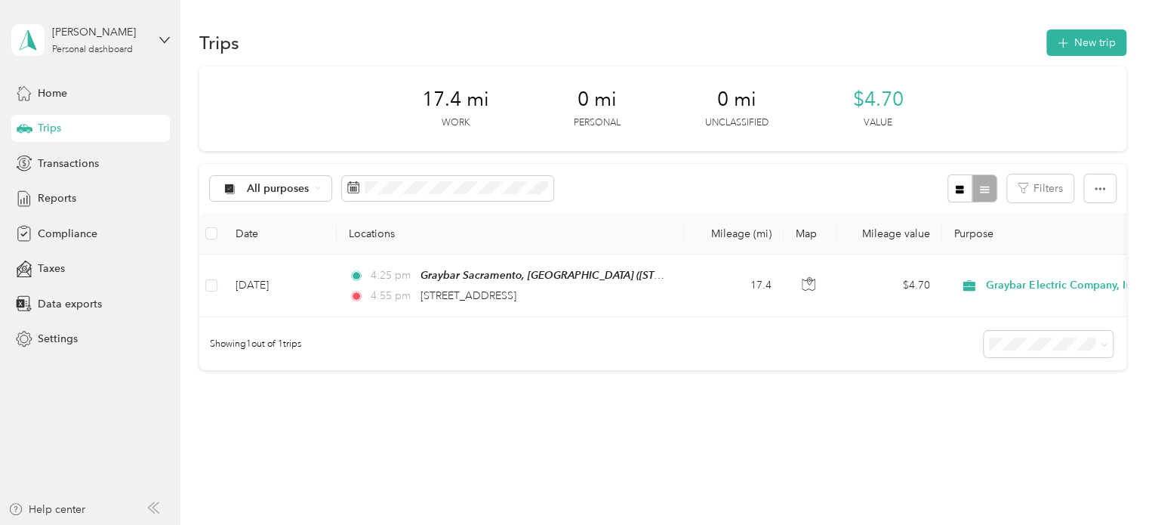
click at [707, 37] on div "Trips New trip" at bounding box center [662, 42] width 927 height 32
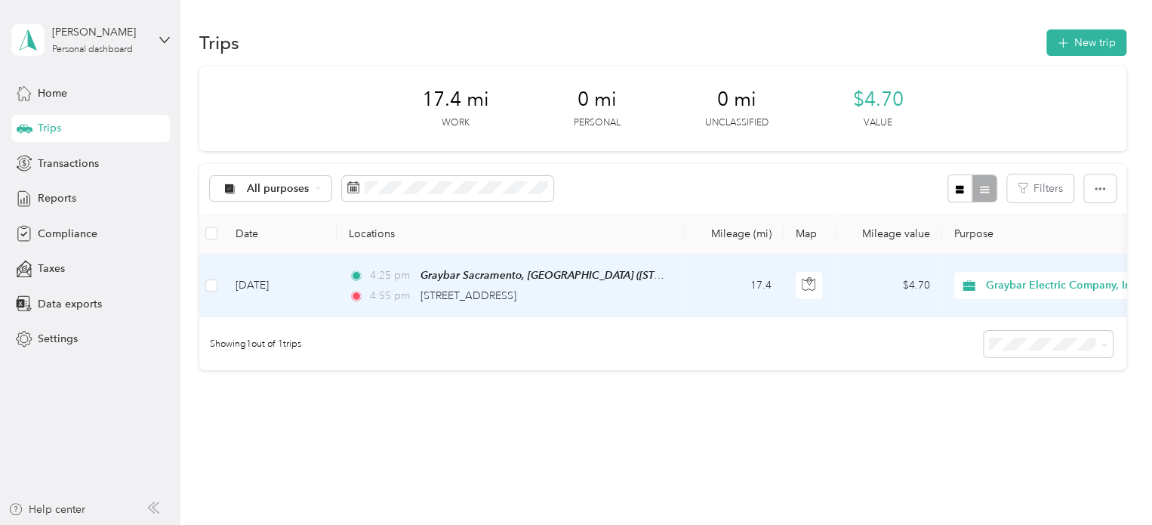
click at [1018, 285] on span "Graybar Electric Company, Inc" at bounding box center [1061, 285] width 150 height 17
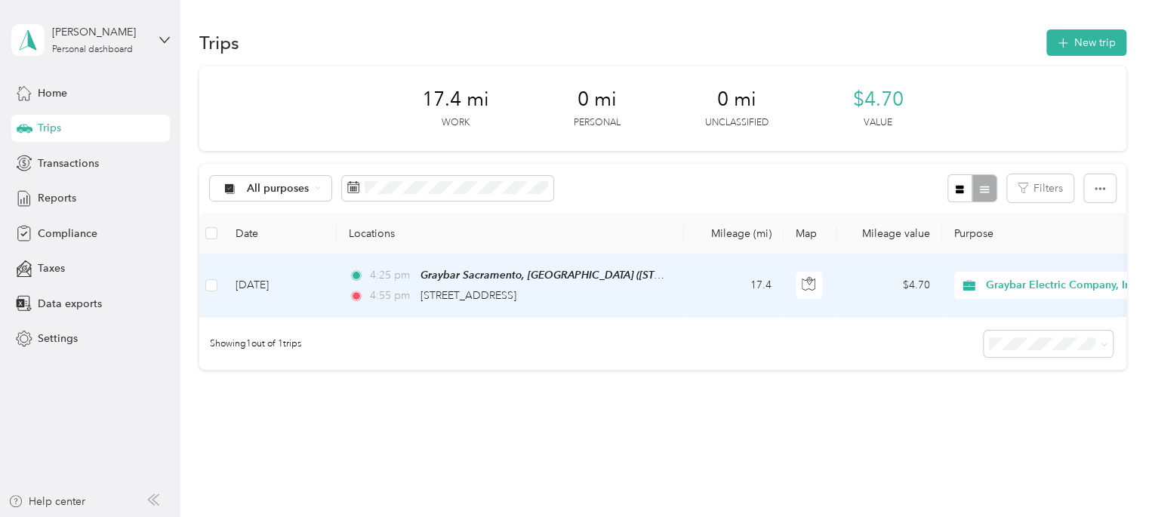
click at [996, 338] on span "Personal" at bounding box center [1076, 340] width 169 height 16
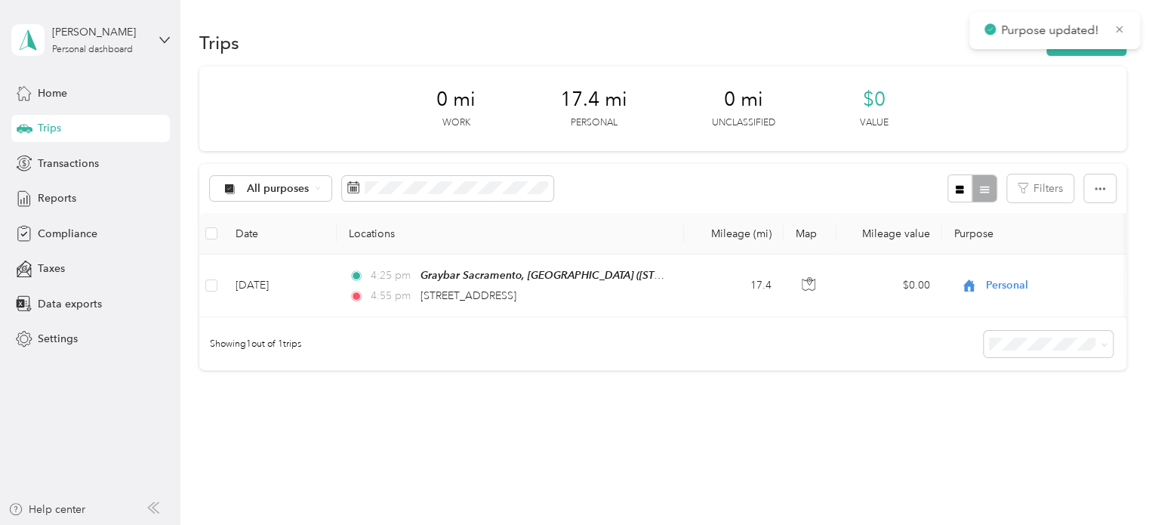
click at [875, 366] on div "Showing 1 out of 1 trips" at bounding box center [662, 343] width 927 height 53
drag, startPoint x: 417, startPoint y: 398, endPoint x: 202, endPoint y: 206, distance: 287.8
click at [411, 387] on div "0 mi Work 17.4 mi Personal 0 mi Unclassified $0 Value All purposes Filters Date…" at bounding box center [662, 244] width 927 height 357
click at [76, 94] on div "Home" at bounding box center [90, 92] width 159 height 27
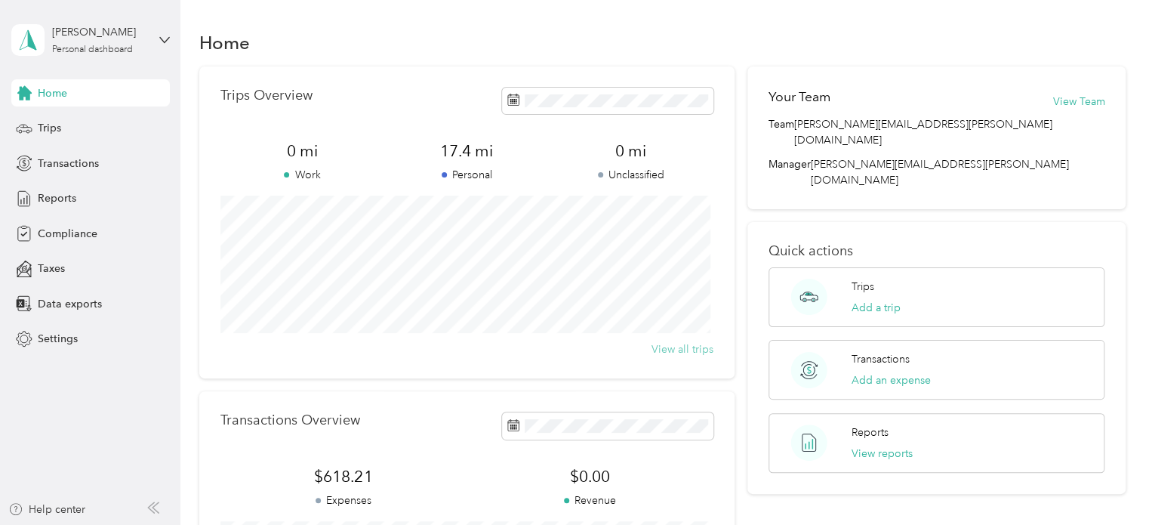
click at [696, 355] on button "View all trips" at bounding box center [683, 349] width 62 height 16
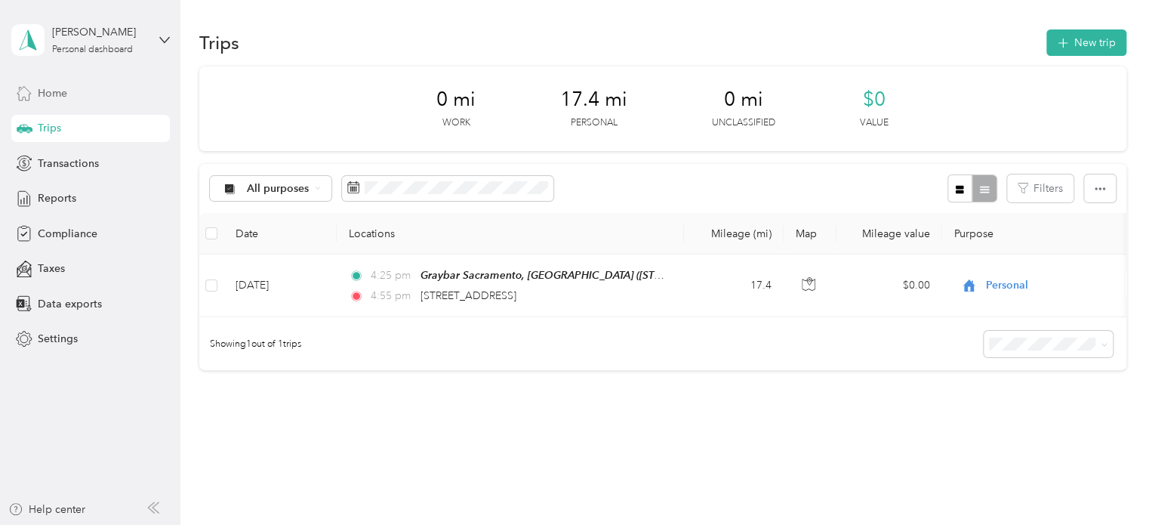
click at [71, 97] on div "Home" at bounding box center [90, 92] width 159 height 27
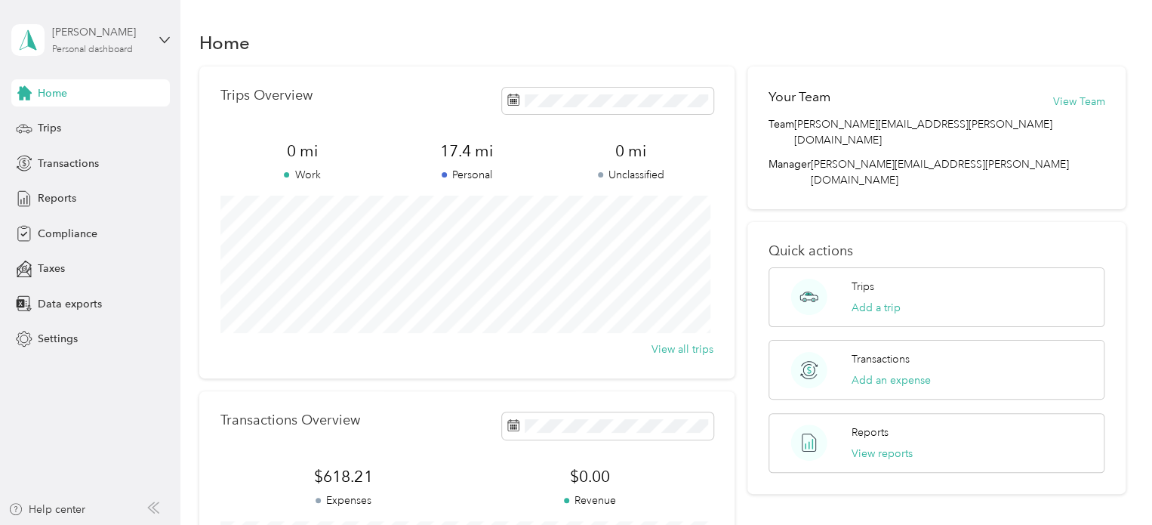
click at [101, 45] on div "Personal dashboard" at bounding box center [92, 49] width 81 height 9
click at [258, 84] on div "You’re signed in as [DOMAIN_NAME][EMAIL_ADDRESS][PERSON_NAME][DOMAIN_NAME] Log …" at bounding box center [300, 102] width 578 height 85
